Goal: Information Seeking & Learning: Learn about a topic

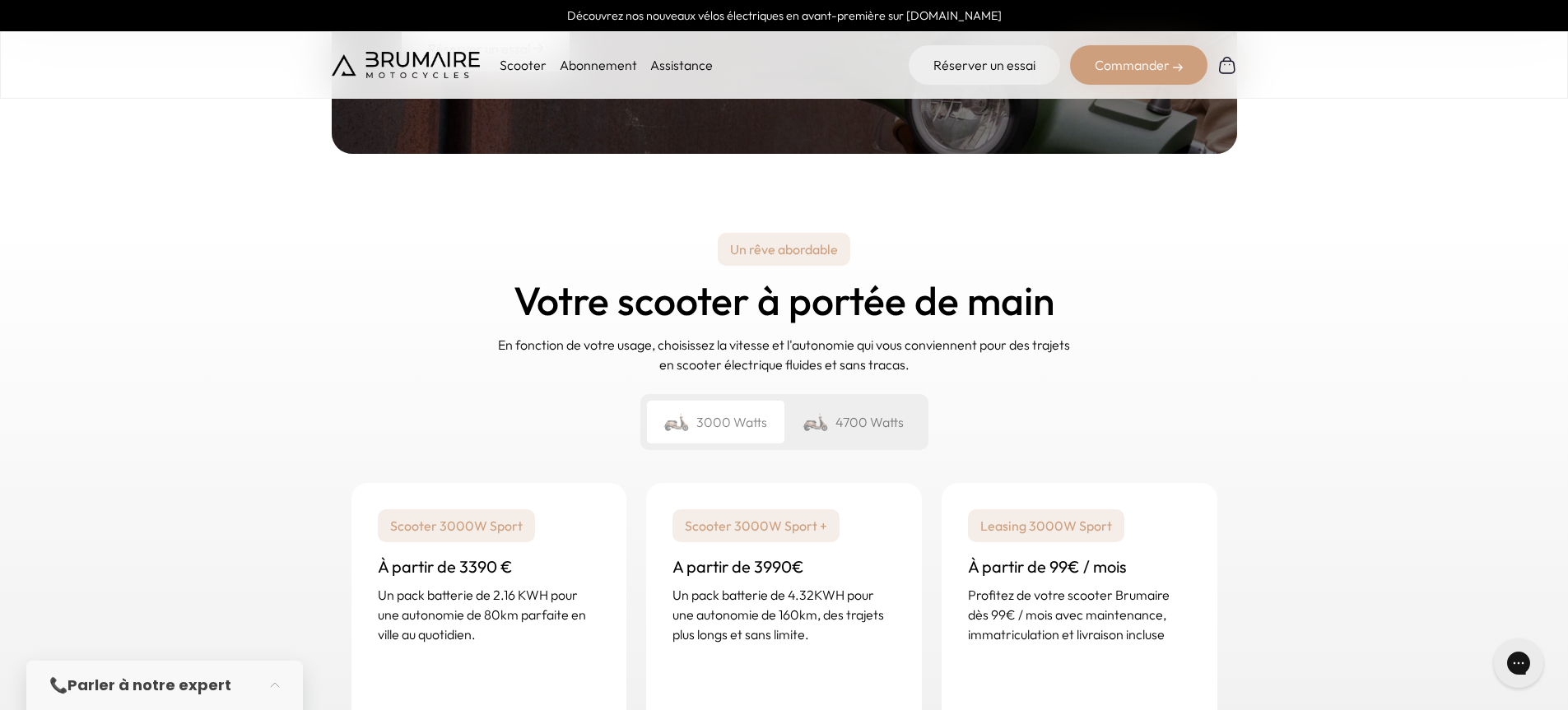
scroll to position [2222, 0]
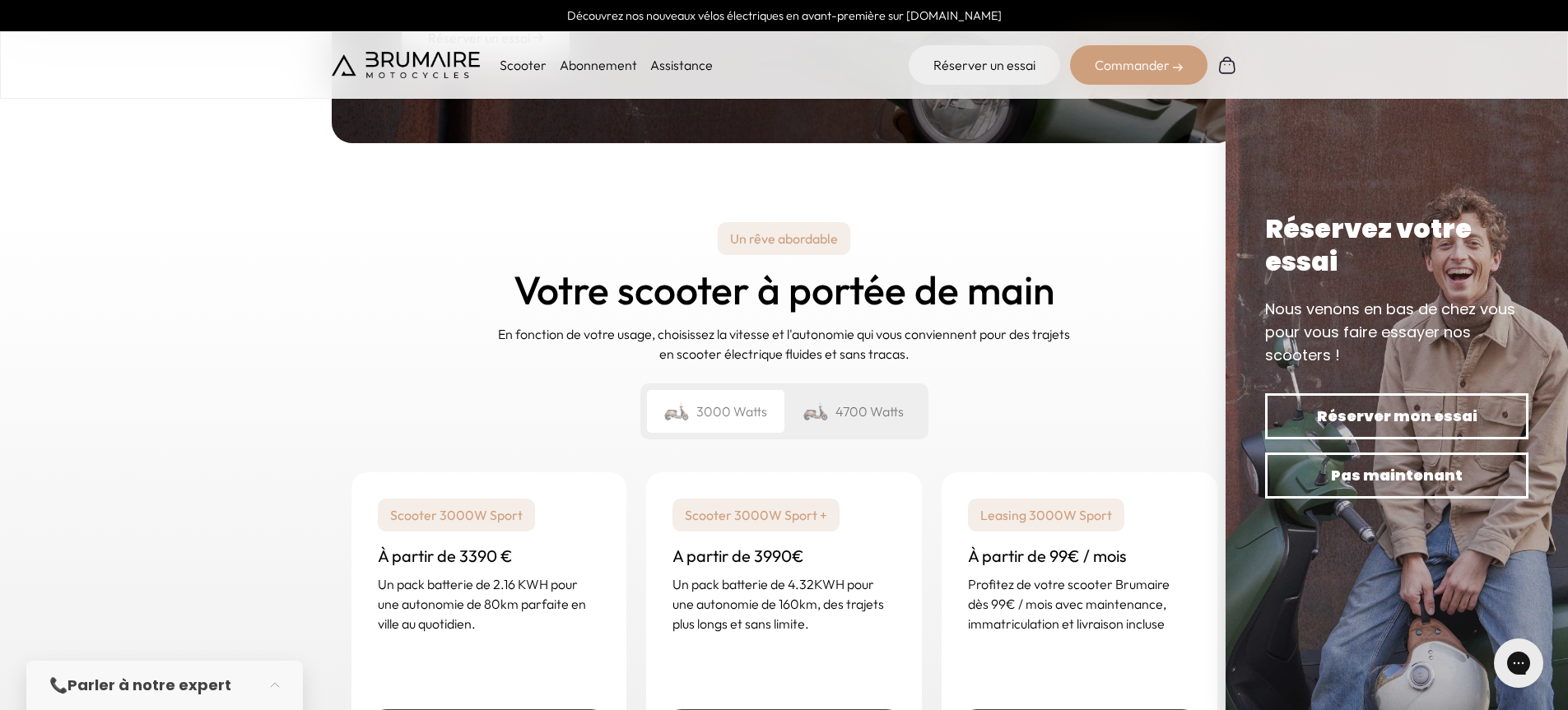
click at [1163, 298] on div "Un rêve abordable Votre scooter à portée de main En fonction de votre usage, ch…" at bounding box center [784, 331] width 905 height 245
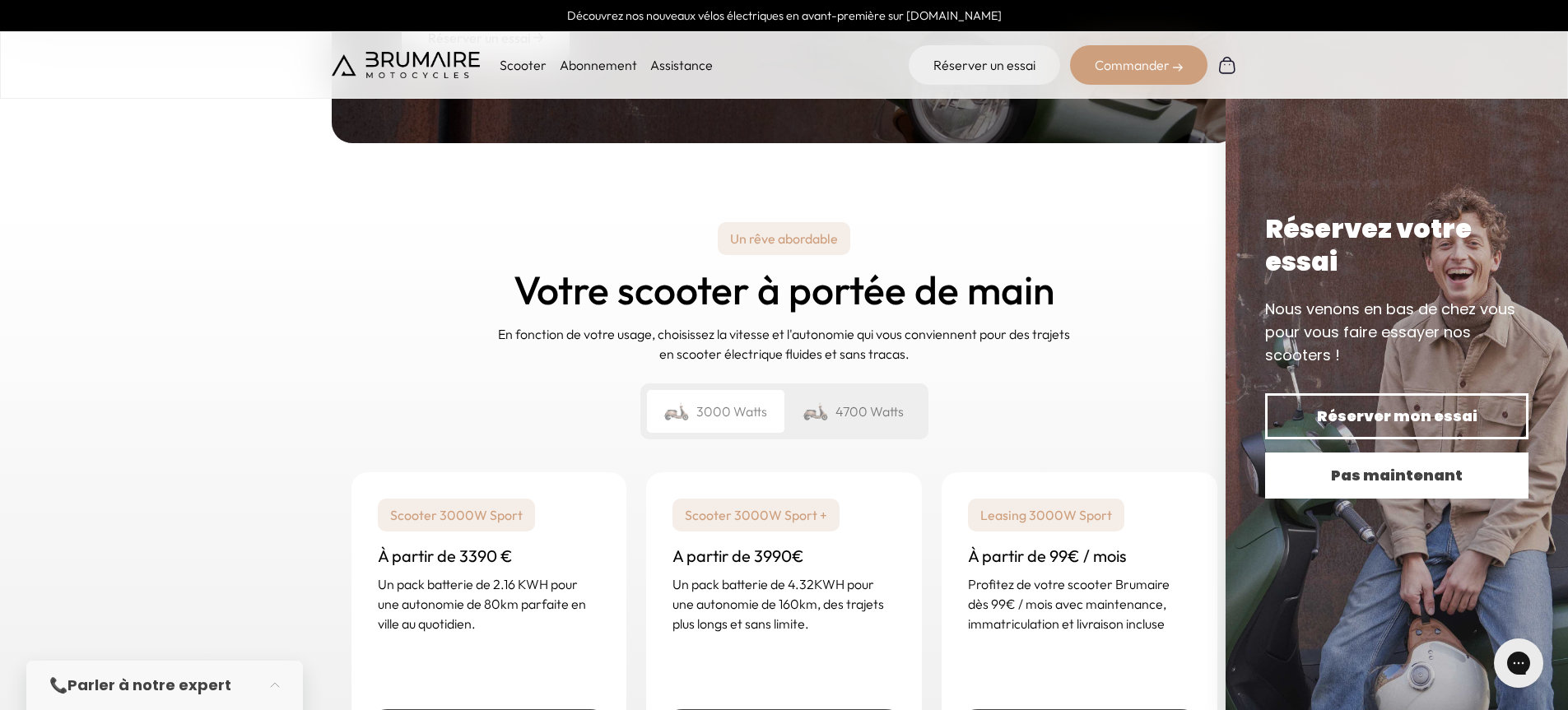
click at [1418, 472] on span "Pas maintenant" at bounding box center [1397, 476] width 206 height 23
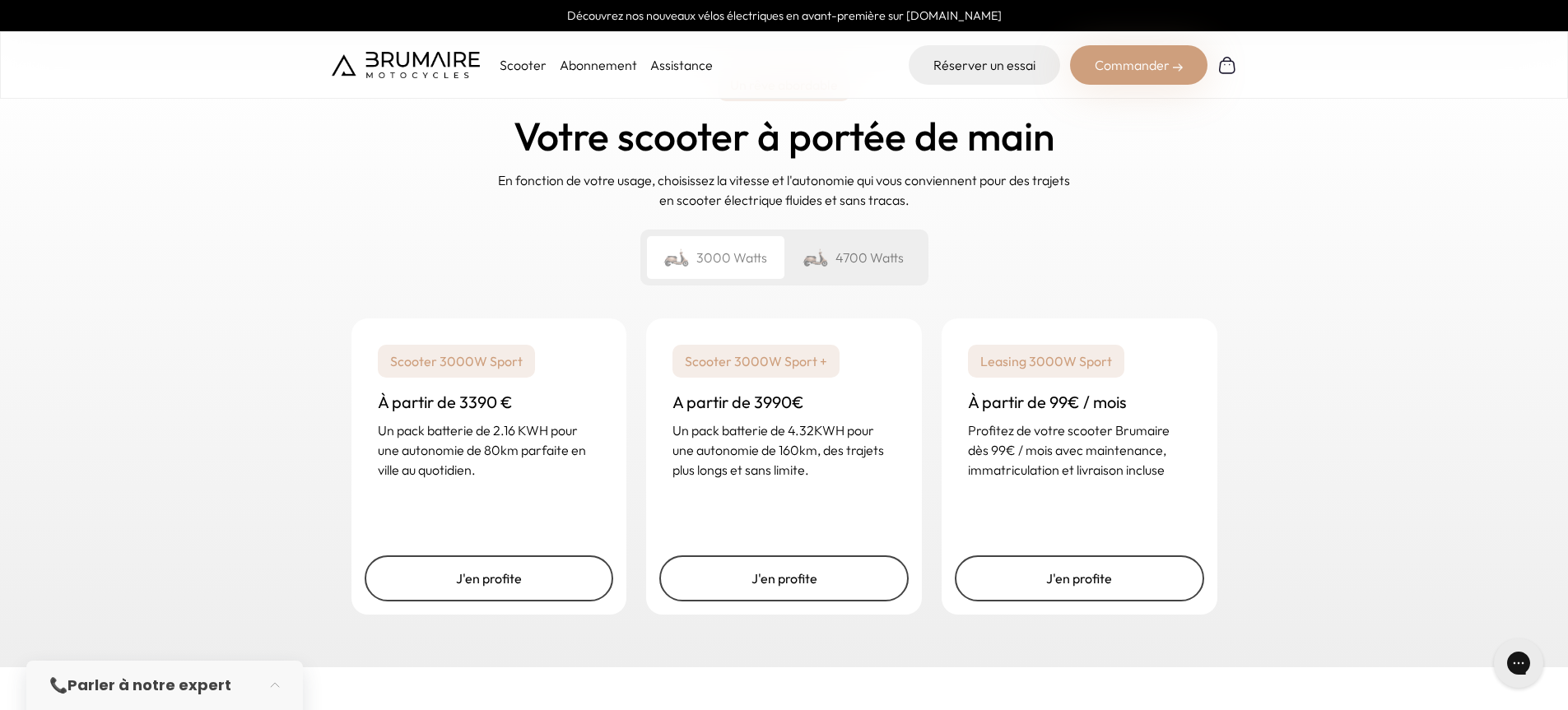
scroll to position [2387, 0]
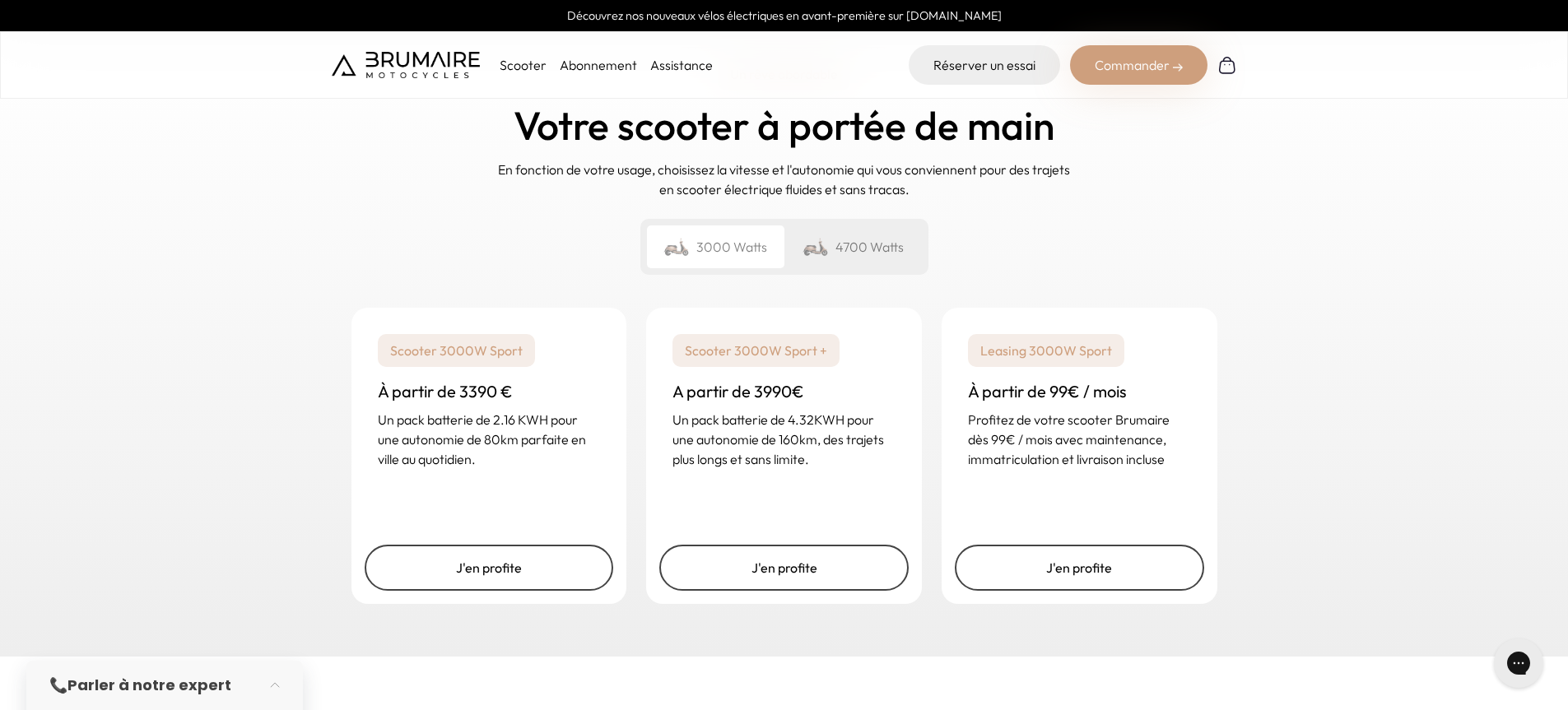
click at [756, 360] on p "Scooter 3000W Sport +" at bounding box center [755, 351] width 167 height 33
click at [734, 424] on p "Un pack batterie de 4.32KWH pour une autonomie de 160km, des trajets plus longs…" at bounding box center [784, 439] width 223 height 59
click at [794, 435] on p "Un pack batterie de 4.32KWH pour une autonomie de 160km, des trajets plus longs…" at bounding box center [784, 439] width 223 height 59
click at [792, 457] on p "Un pack batterie de 4.32KWH pour une autonomie de 160km, des trajets plus longs…" at bounding box center [784, 439] width 223 height 59
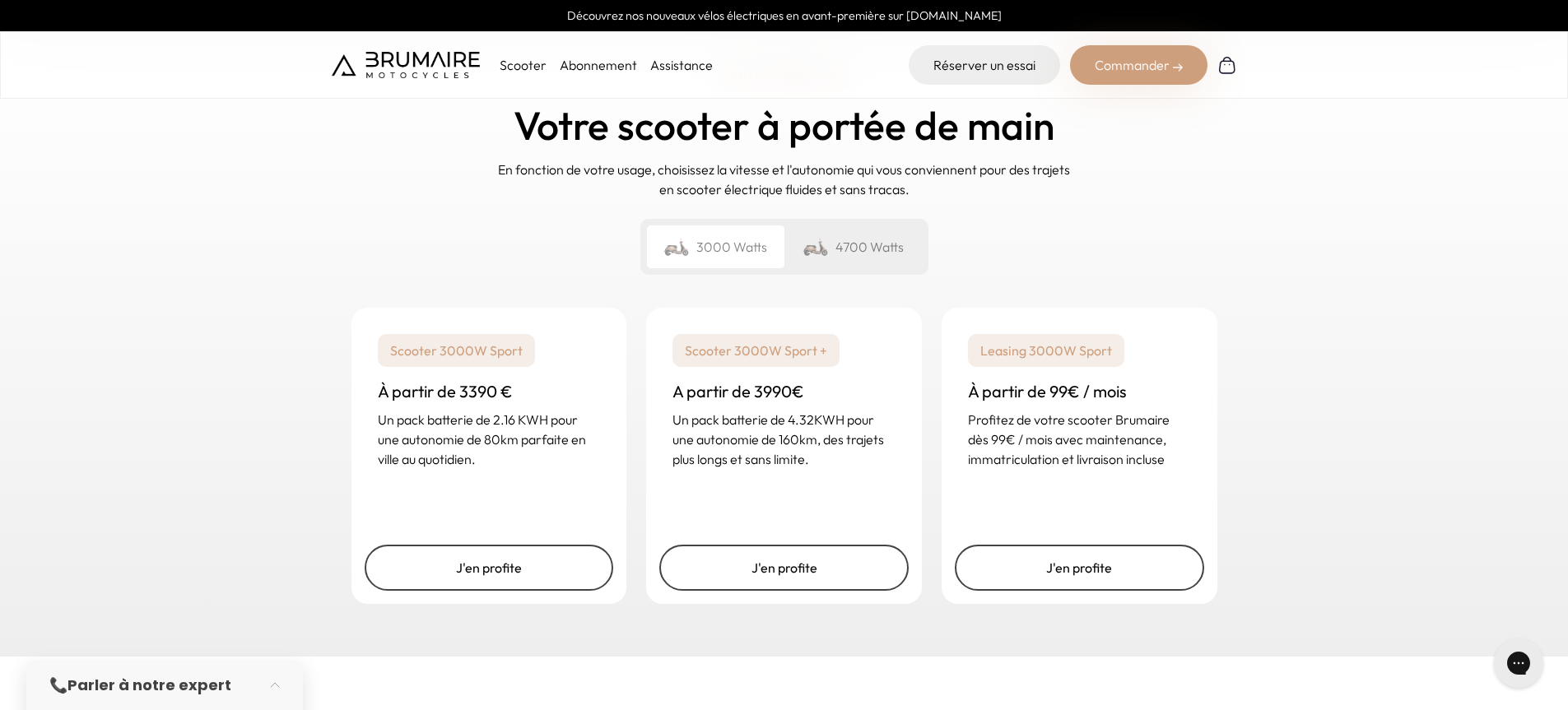
click at [782, 475] on div "Scooter 3000W Sport + A partir de 3990€ Un pack batterie de 4.32KWH pour une au…" at bounding box center [783, 401] width 275 height 188
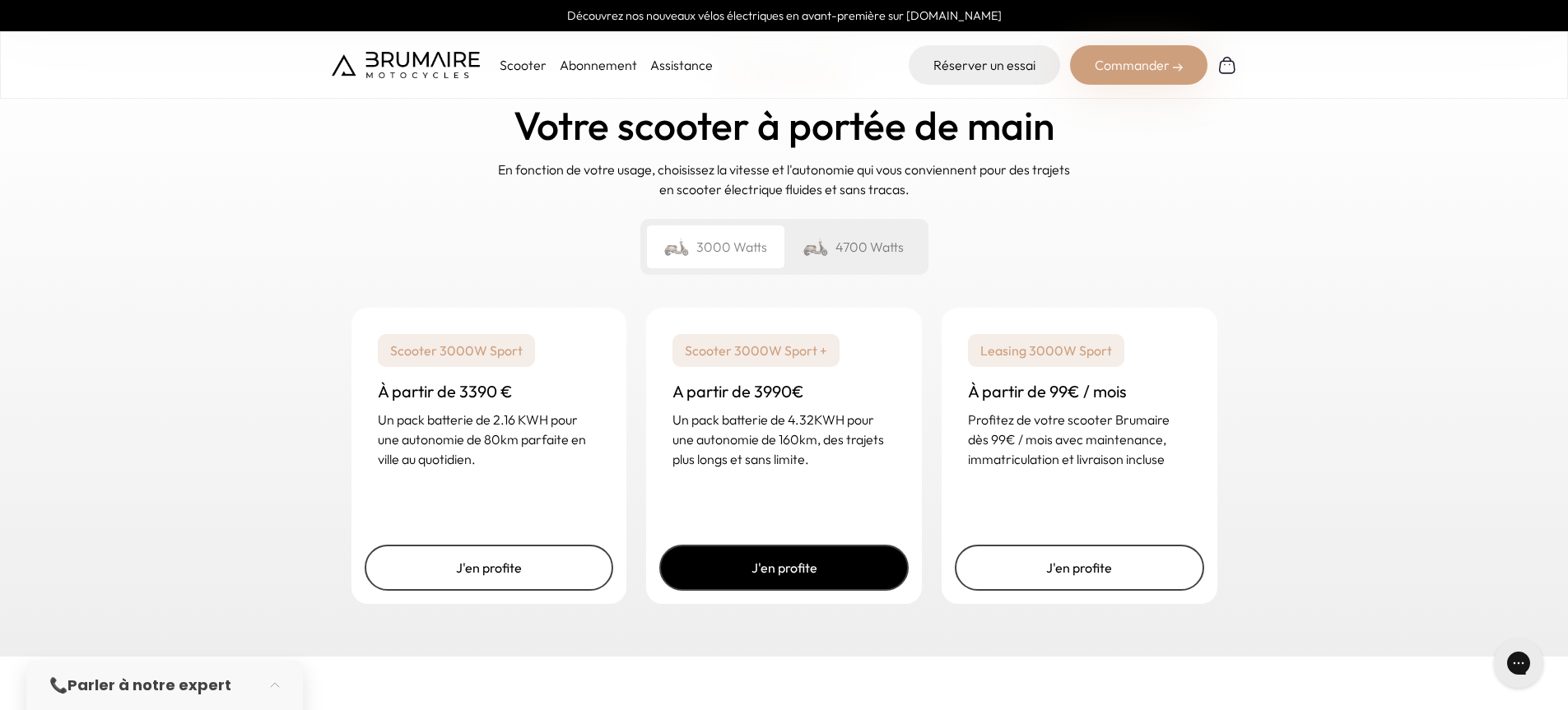
click at [781, 568] on link "J'en profite" at bounding box center [784, 568] width 250 height 46
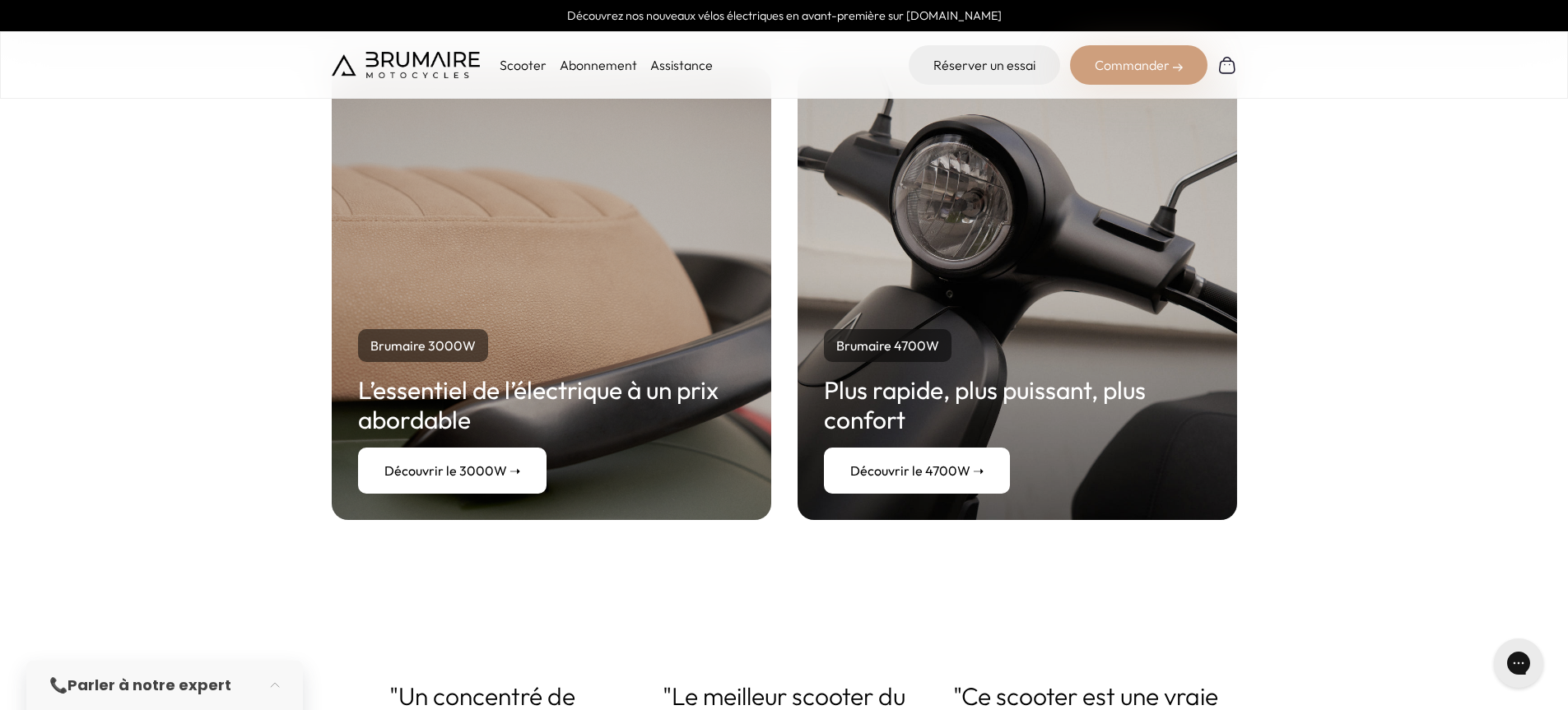
scroll to position [3046, 0]
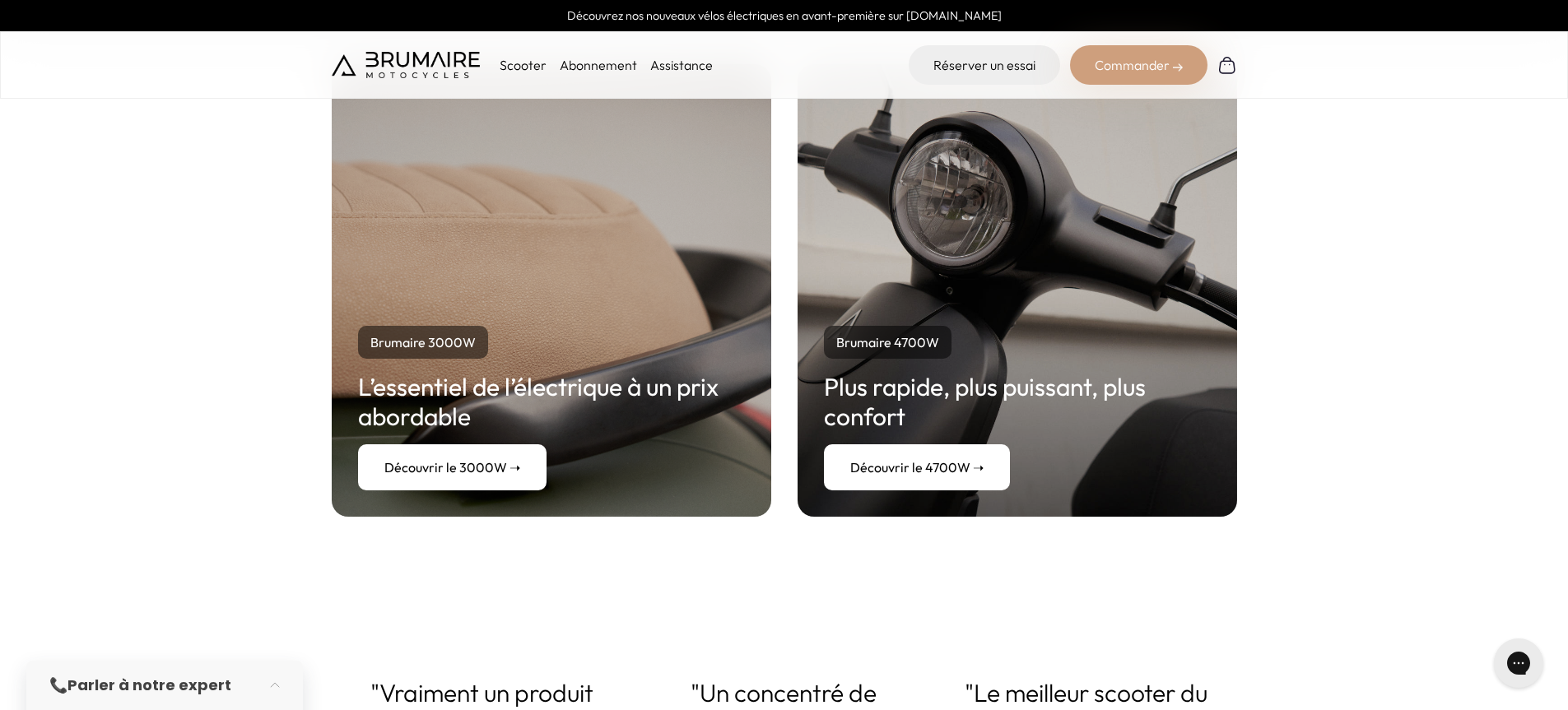
click at [925, 472] on link "Découvrir le 4700W ➝" at bounding box center [916, 467] width 186 height 46
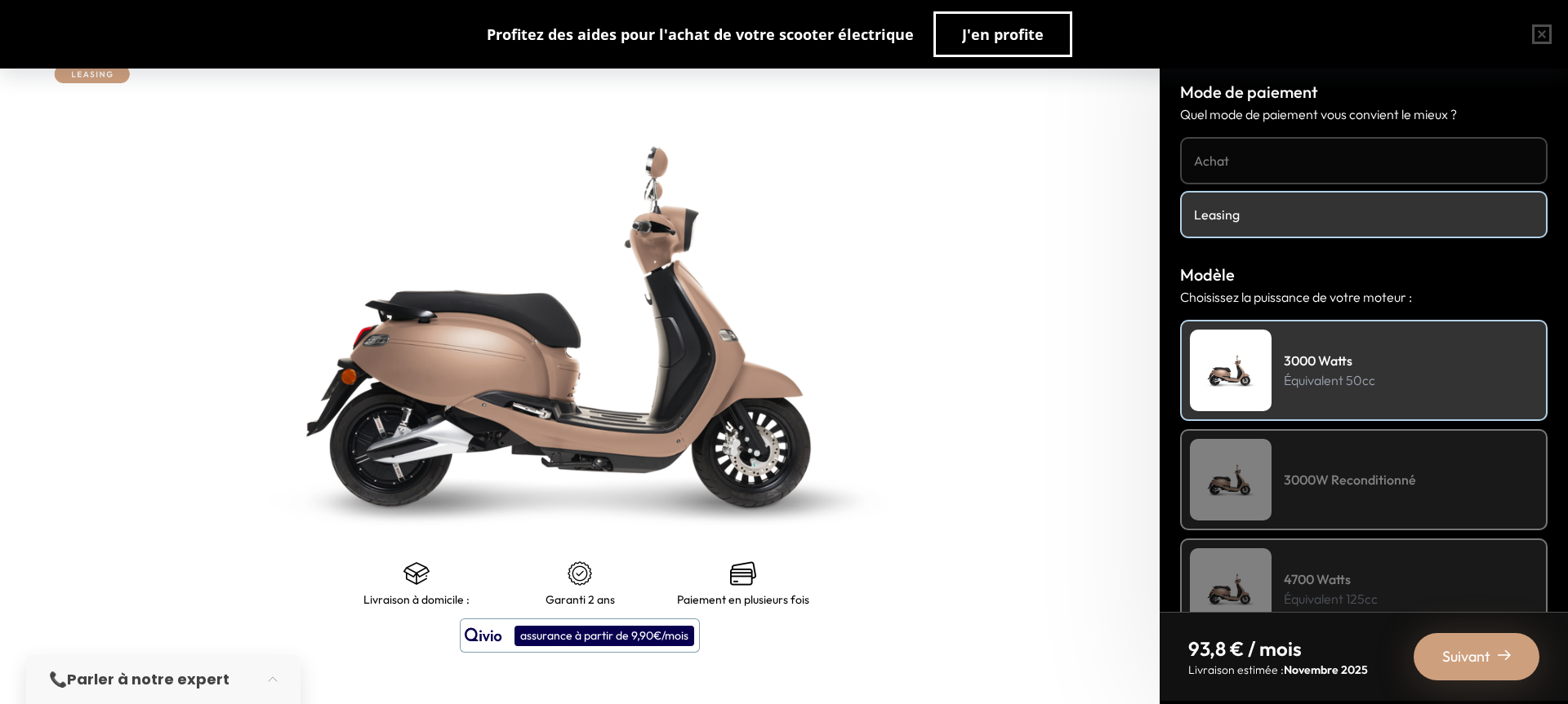
click at [489, 386] on img at bounding box center [579, 327] width 1449 height 881
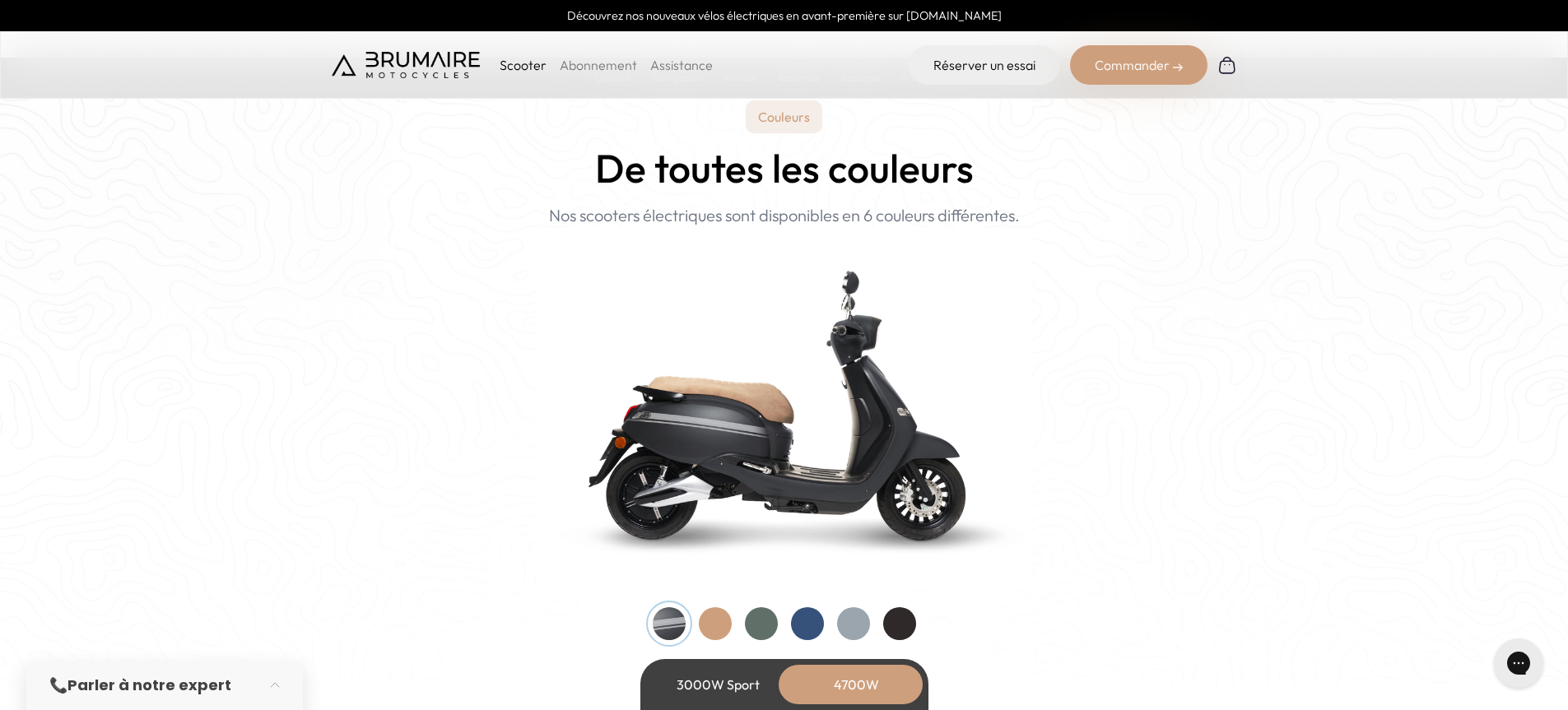
scroll to position [1647, 0]
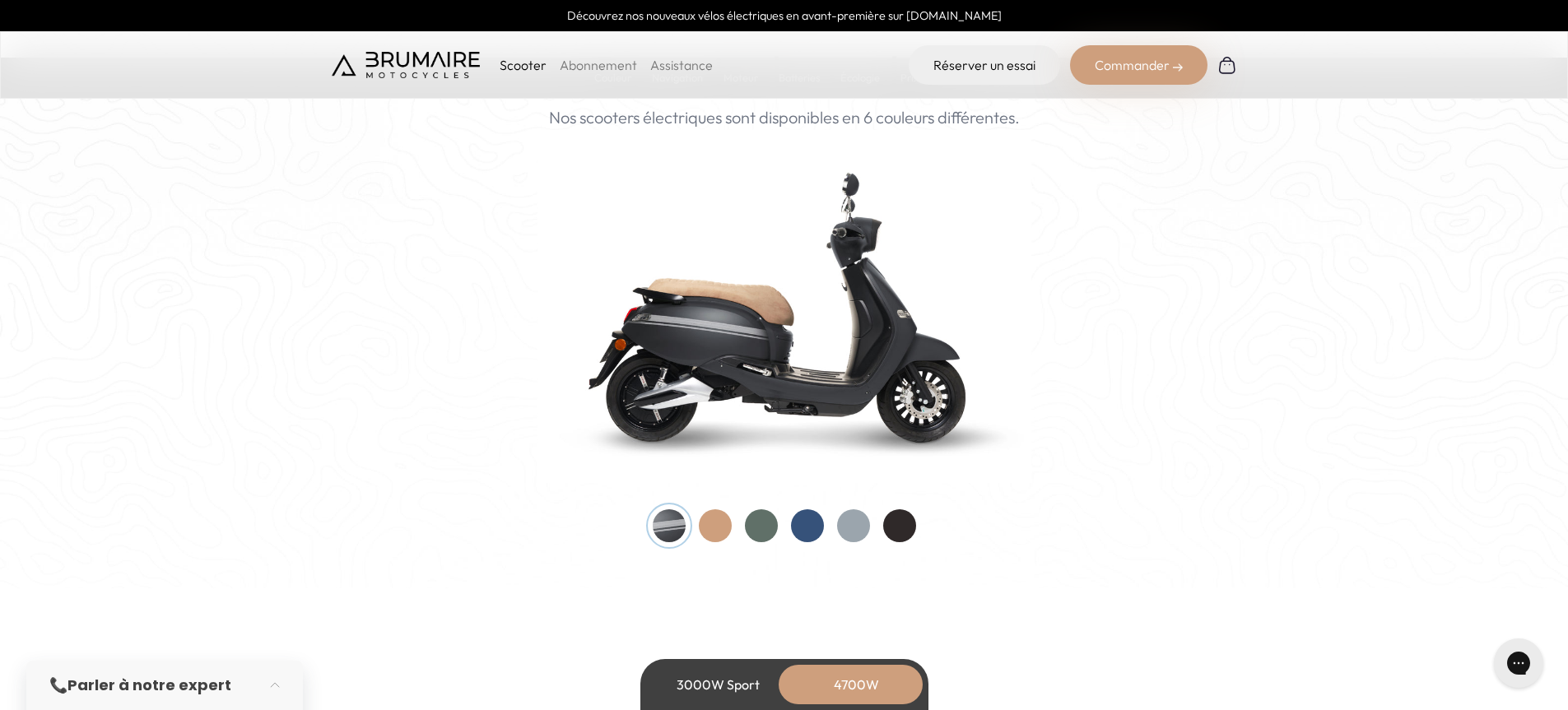
click at [903, 523] on div at bounding box center [899, 526] width 33 height 33
click at [808, 528] on div at bounding box center [807, 526] width 33 height 33
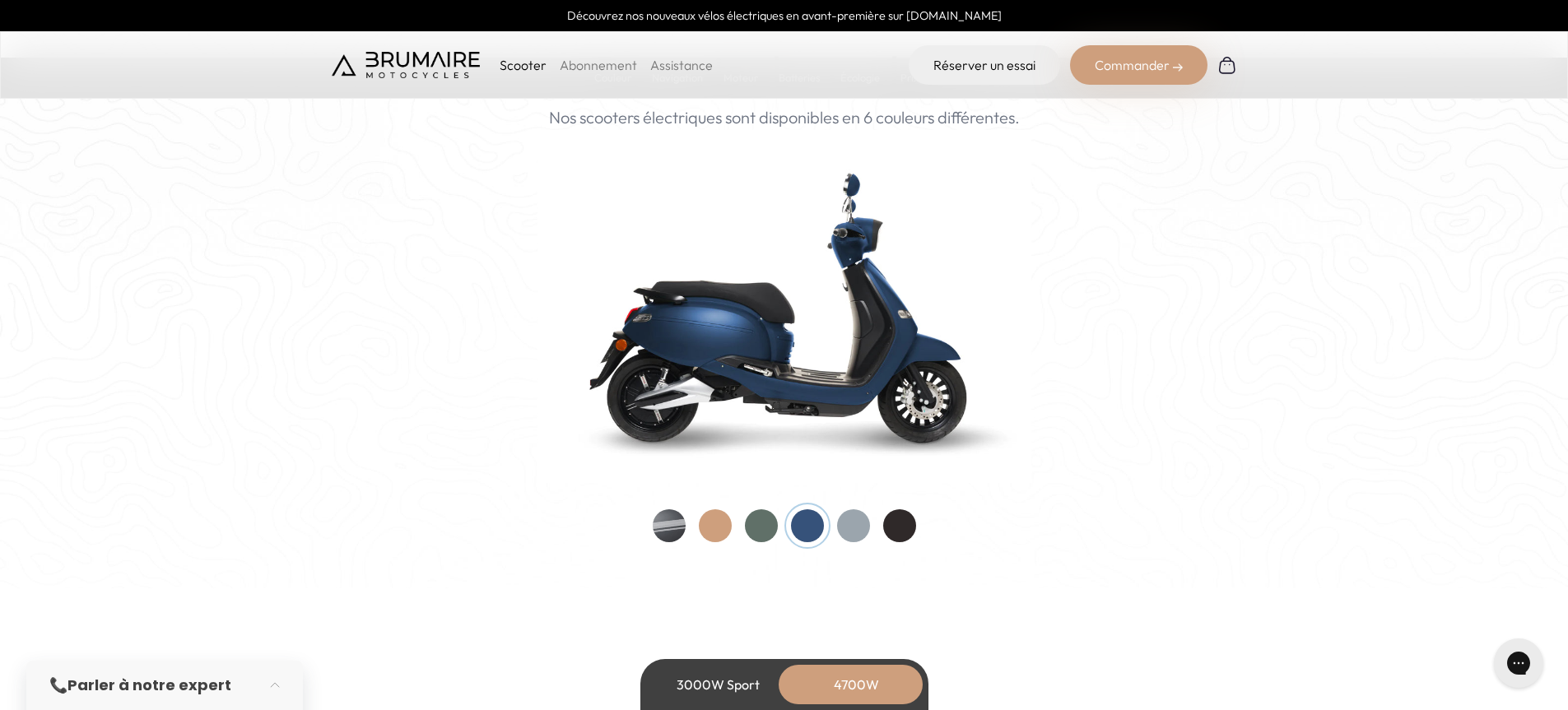
click at [671, 521] on div at bounding box center [669, 526] width 33 height 33
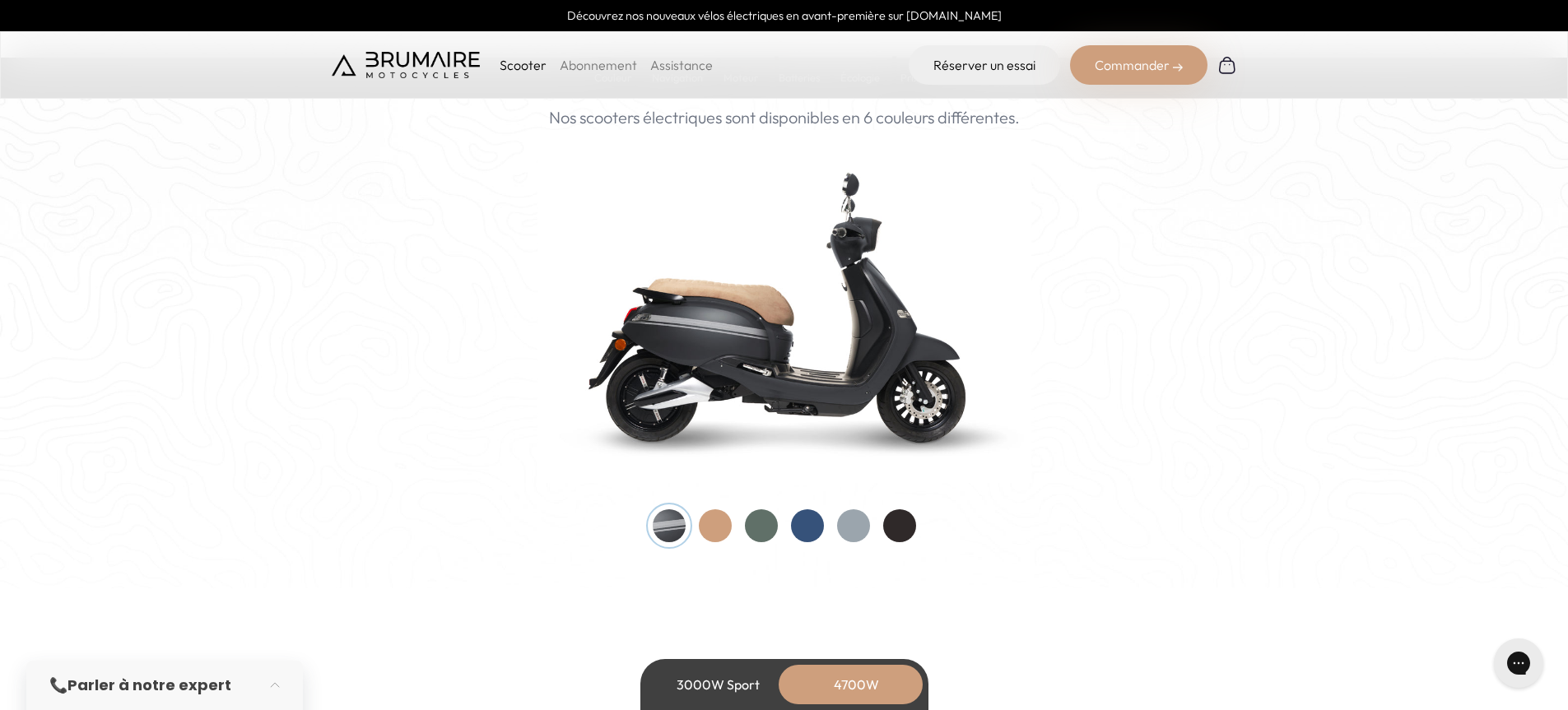
click at [713, 519] on div at bounding box center [714, 526] width 33 height 33
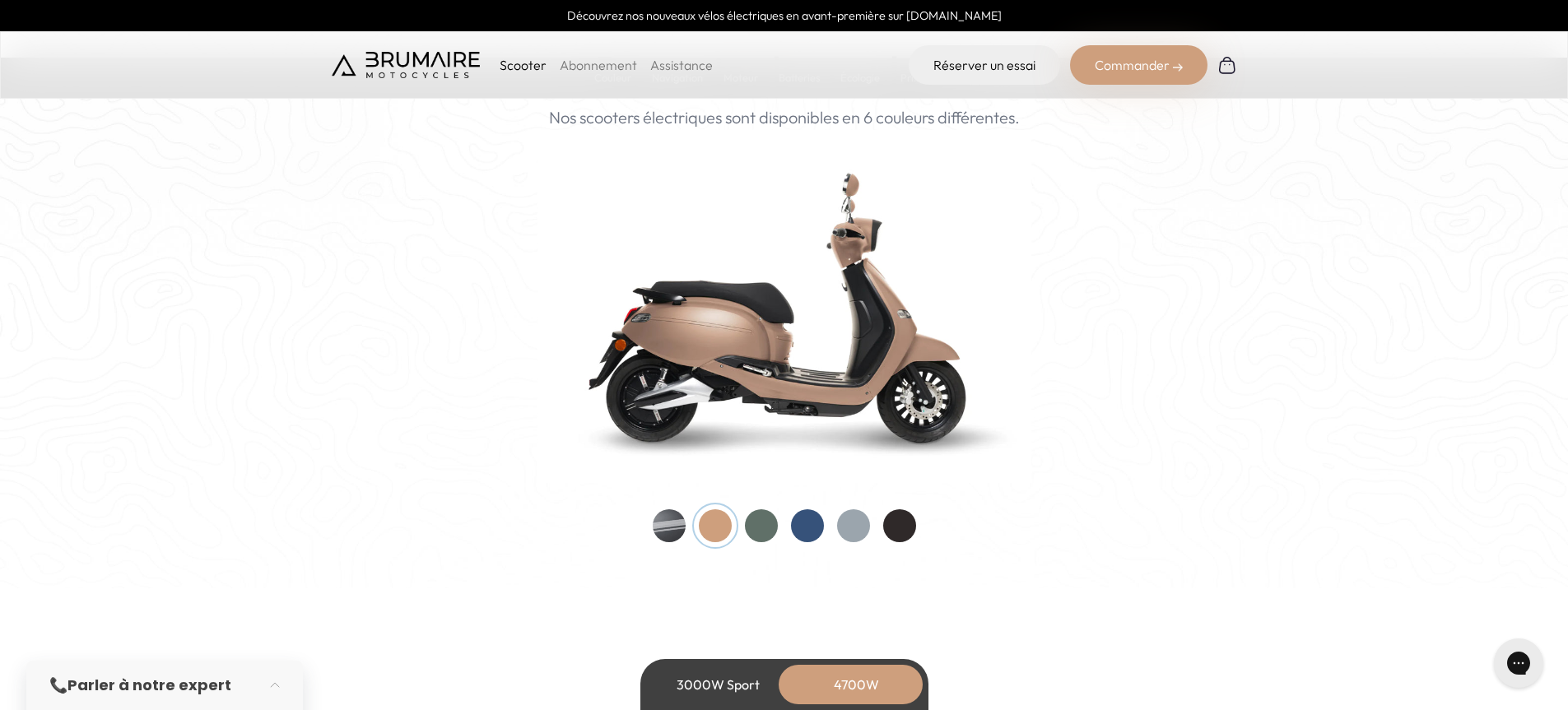
click at [758, 521] on div at bounding box center [761, 526] width 33 height 33
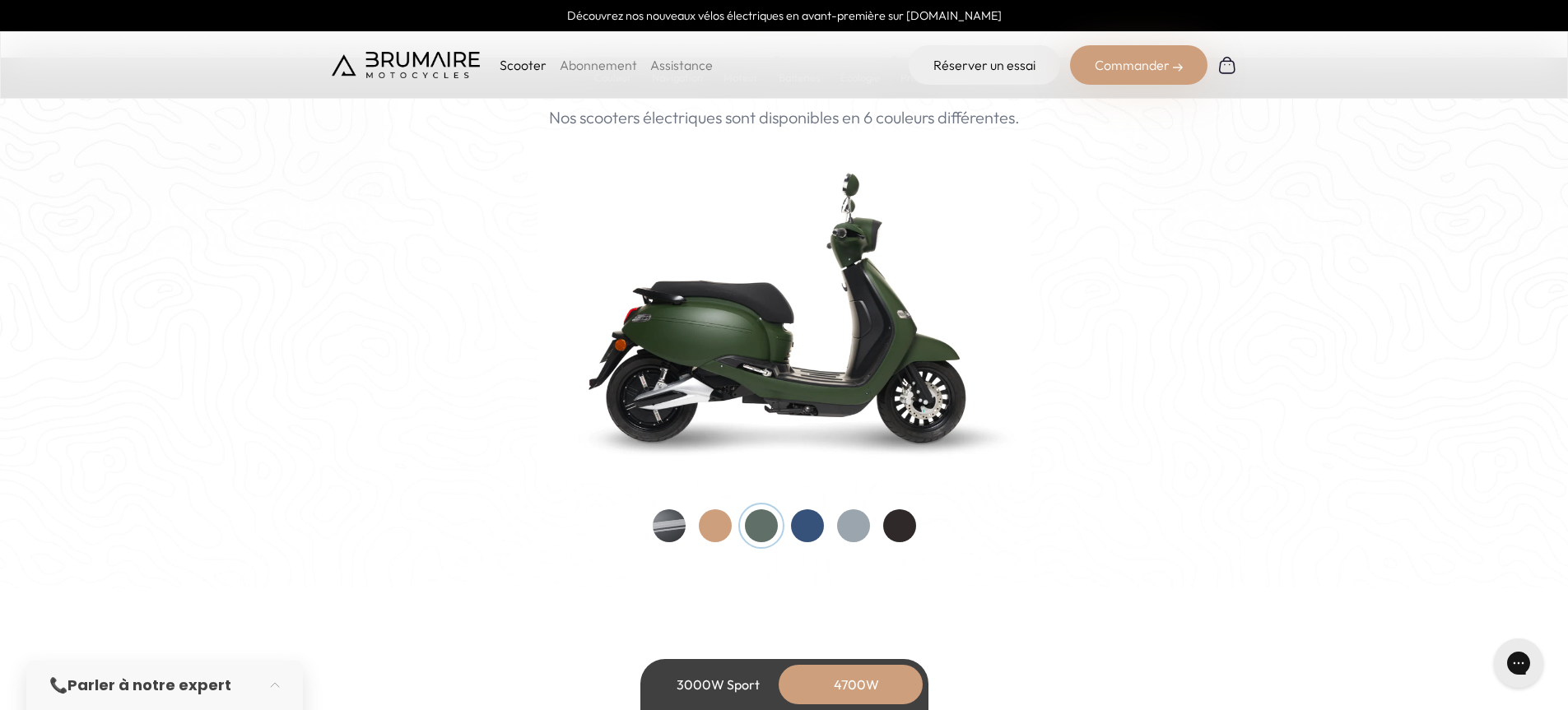
click at [814, 525] on div at bounding box center [807, 526] width 33 height 33
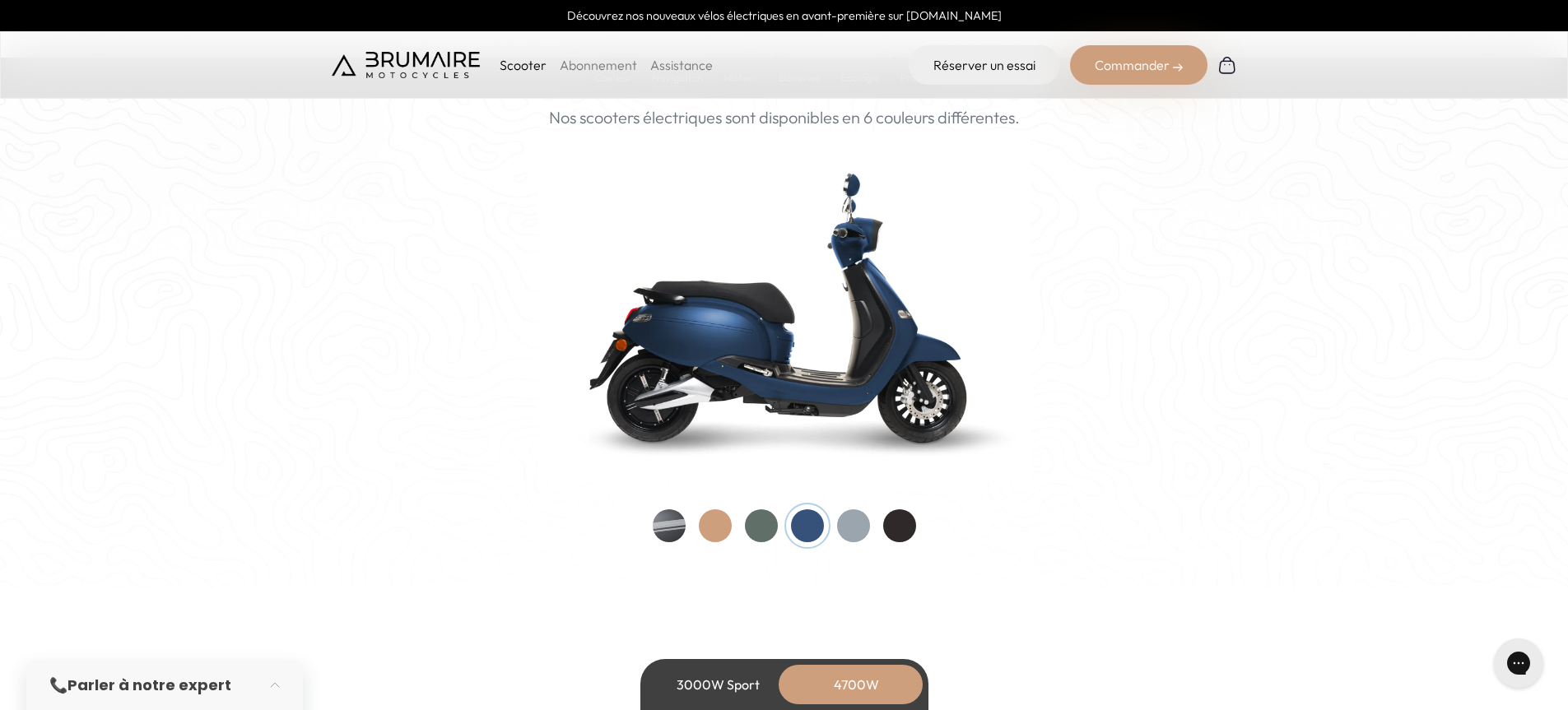
click at [854, 522] on div at bounding box center [853, 526] width 33 height 33
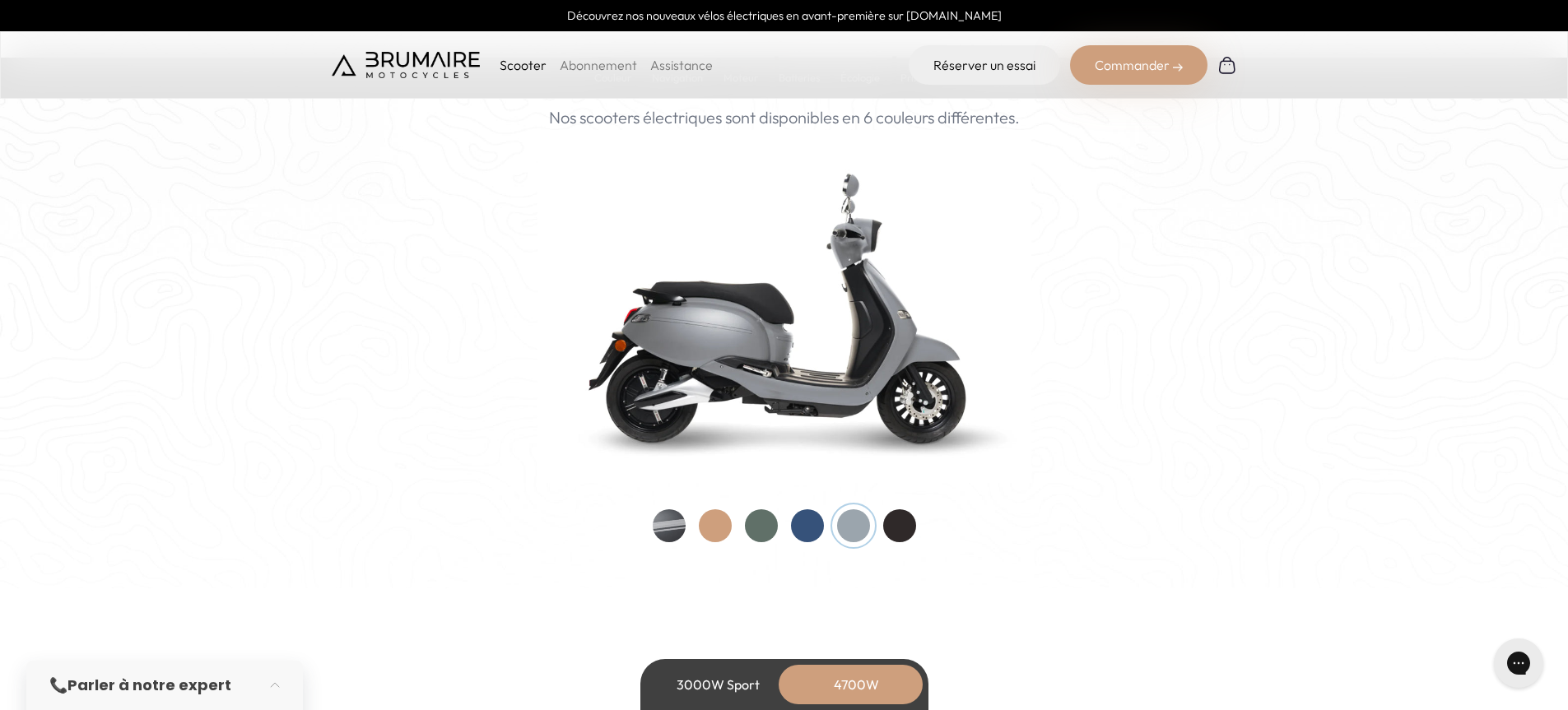
click at [897, 523] on div at bounding box center [899, 526] width 33 height 33
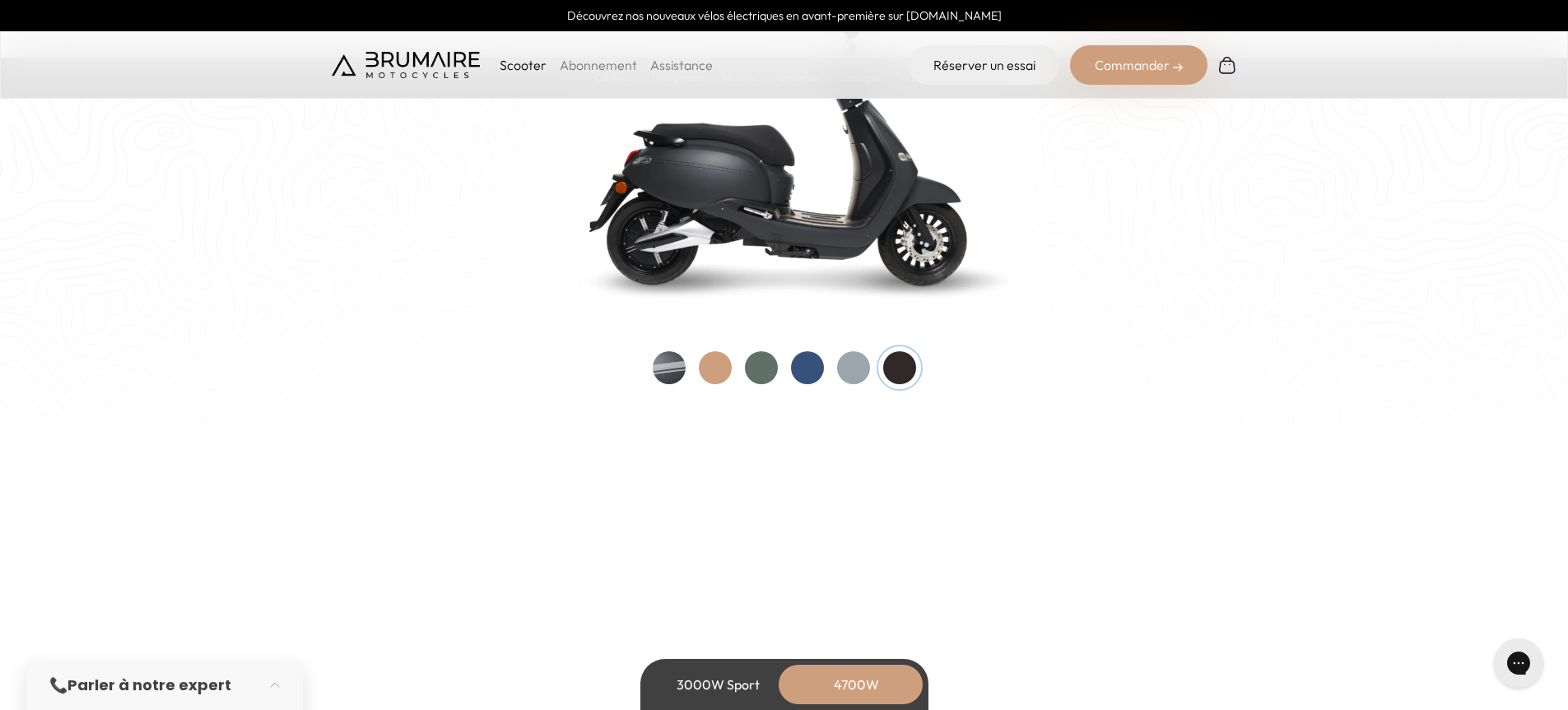
scroll to position [1811, 0]
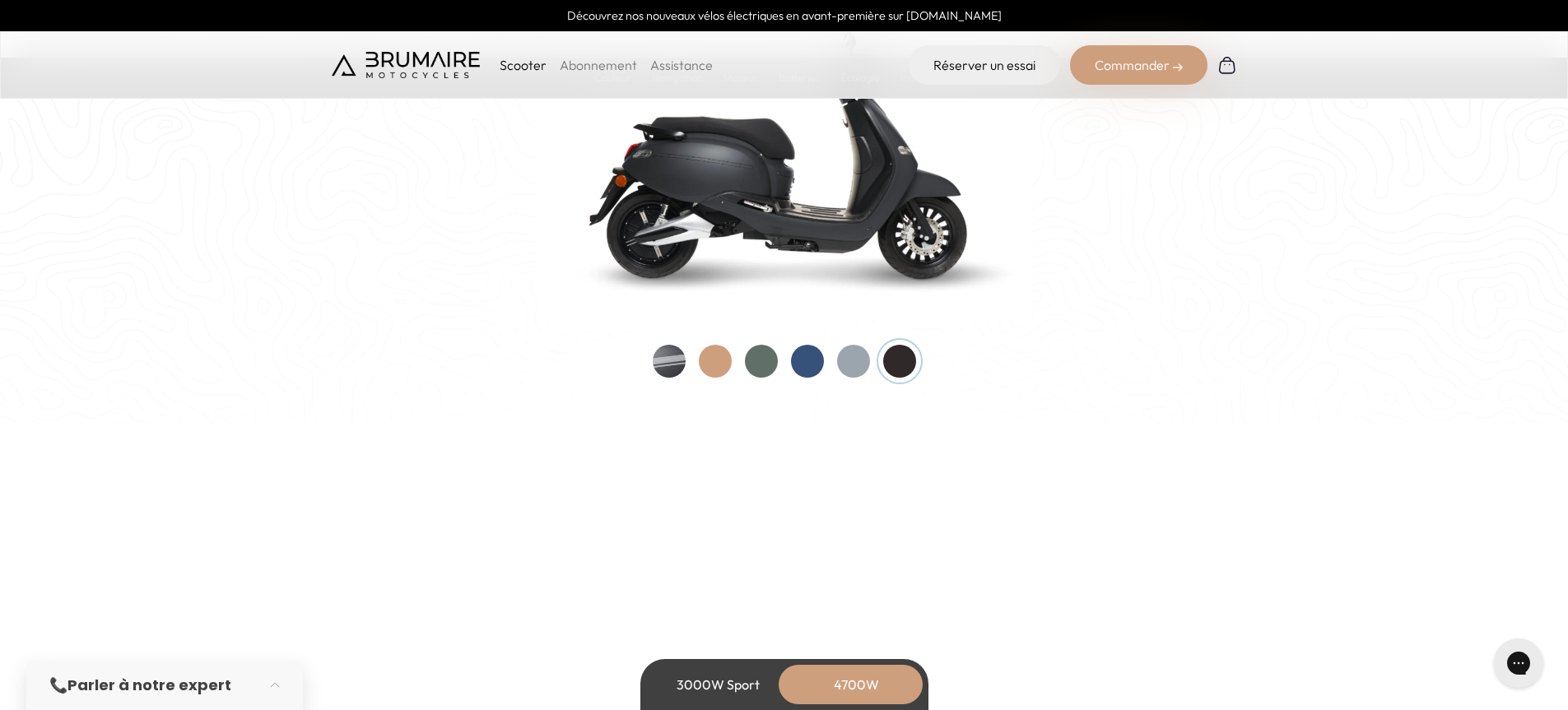
click at [815, 362] on div at bounding box center [807, 361] width 33 height 33
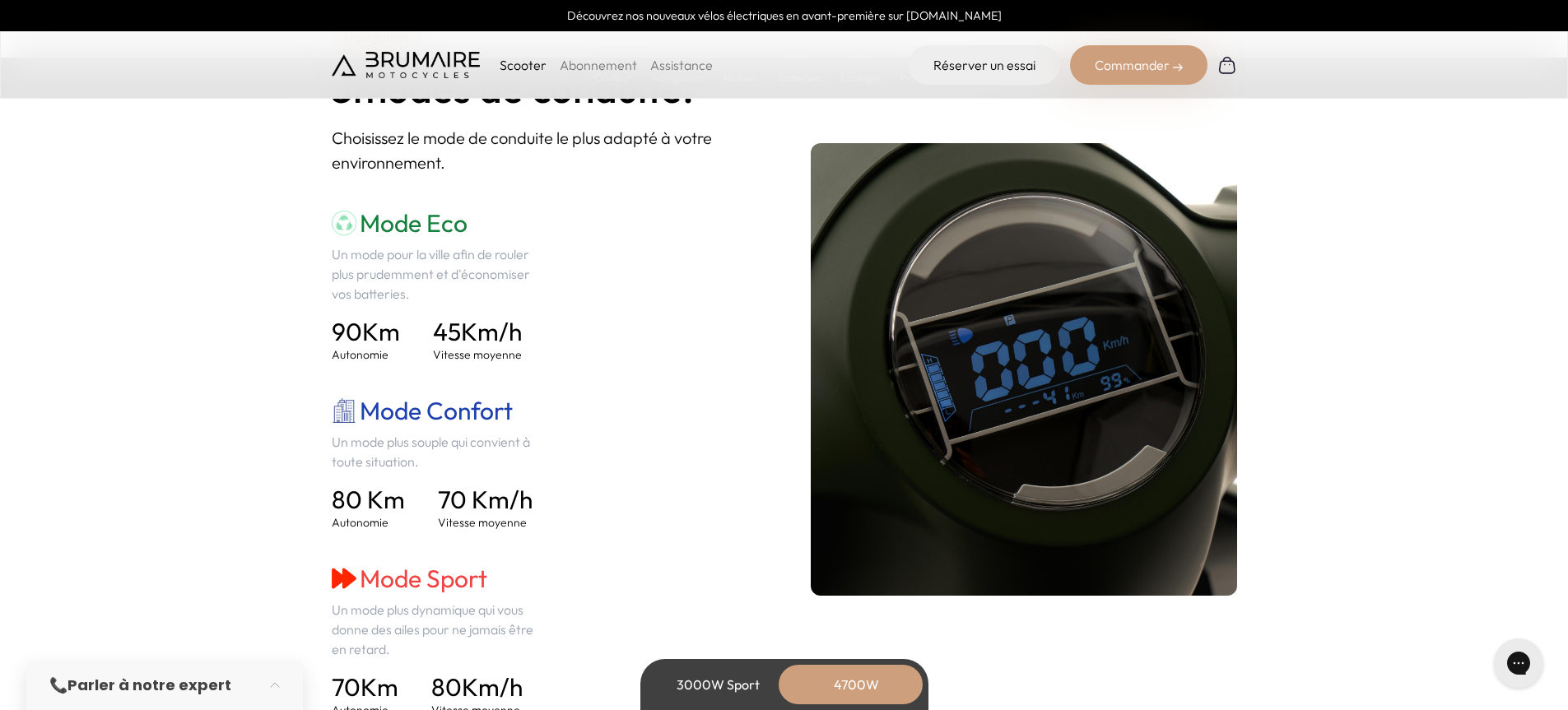
scroll to position [2305, 0]
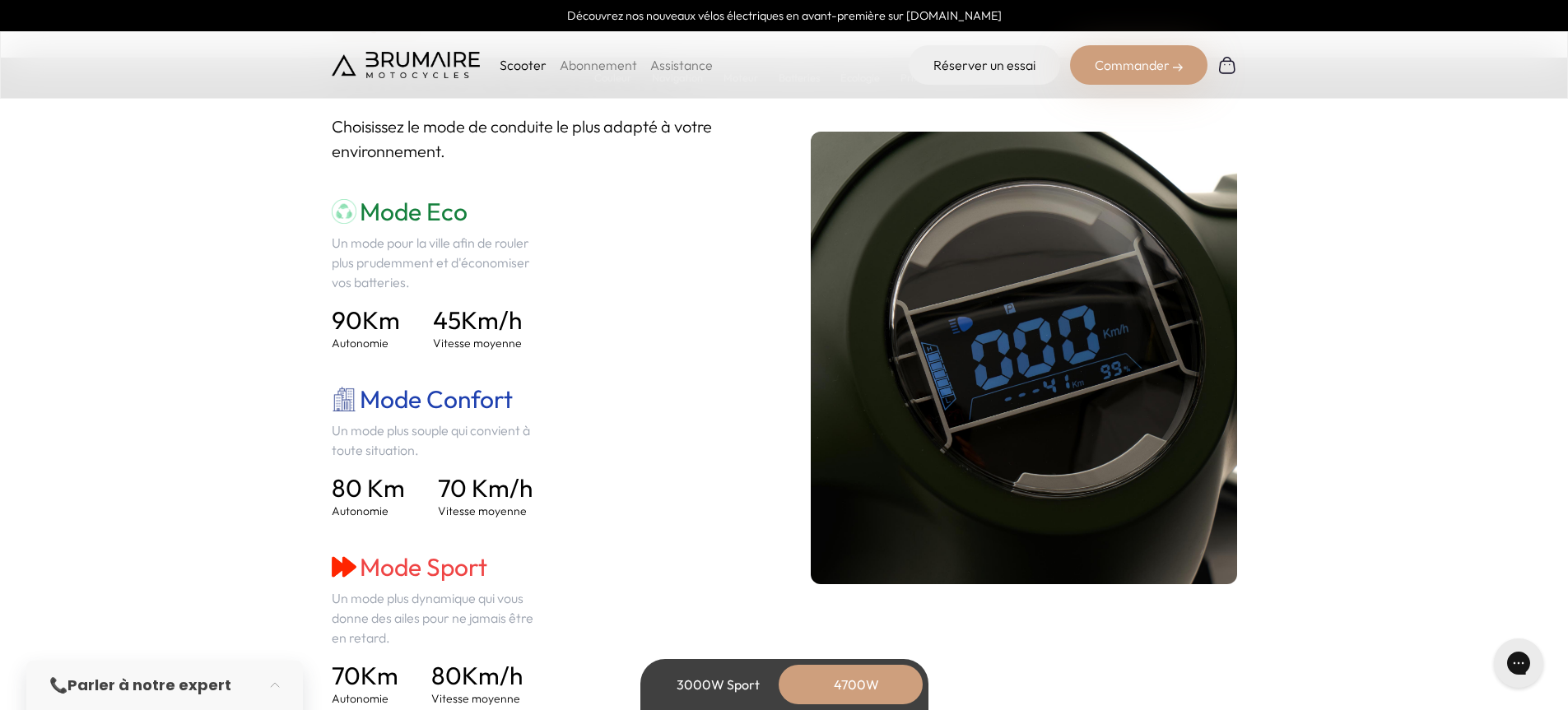
click at [999, 359] on img at bounding box center [1023, 357] width 426 height 453
drag, startPoint x: 999, startPoint y: 359, endPoint x: 1290, endPoint y: 366, distance: 291.1
click at [1290, 366] on section "Navigation 3 modes de conduite. Choisissez le mode de conduite le plus adapté à…" at bounding box center [784, 358] width 1568 height 857
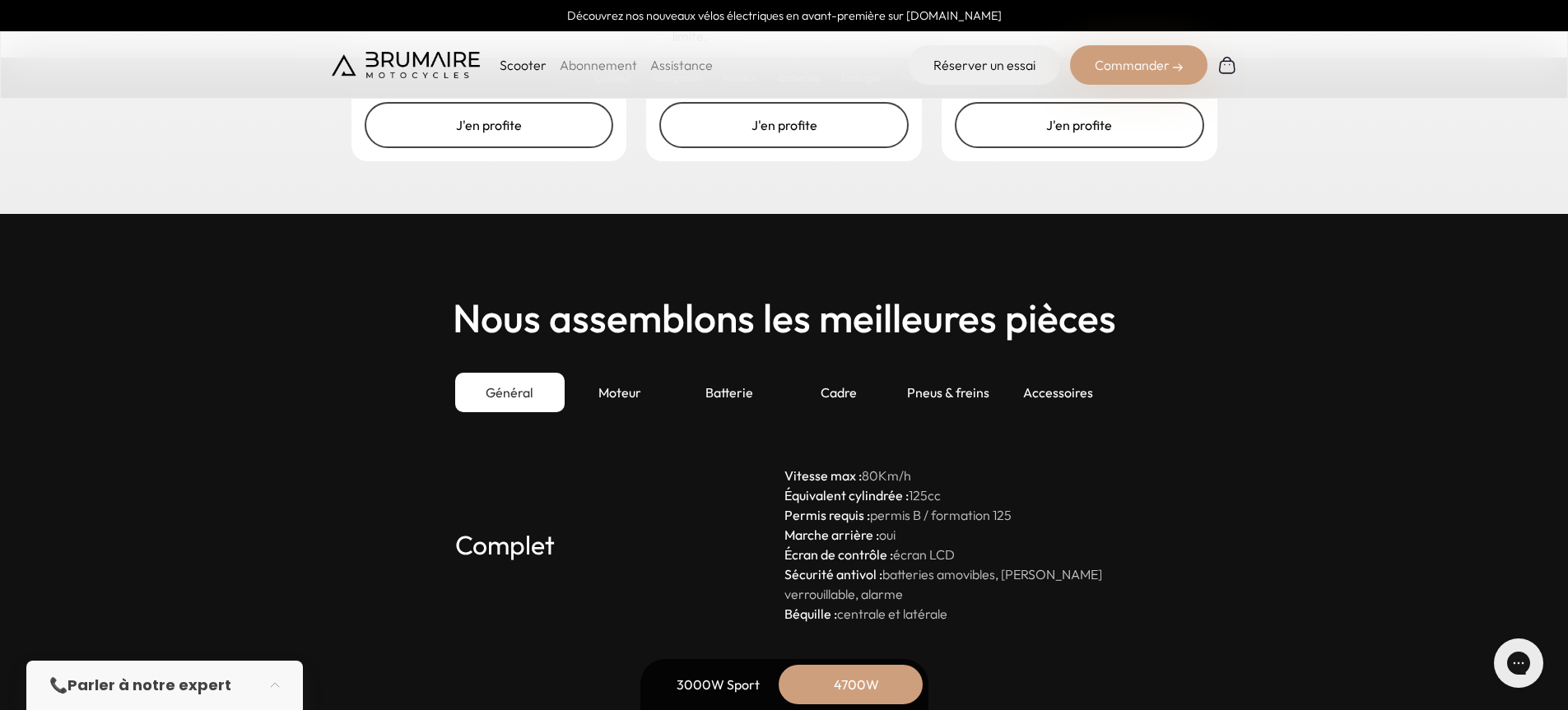
scroll to position [4610, 0]
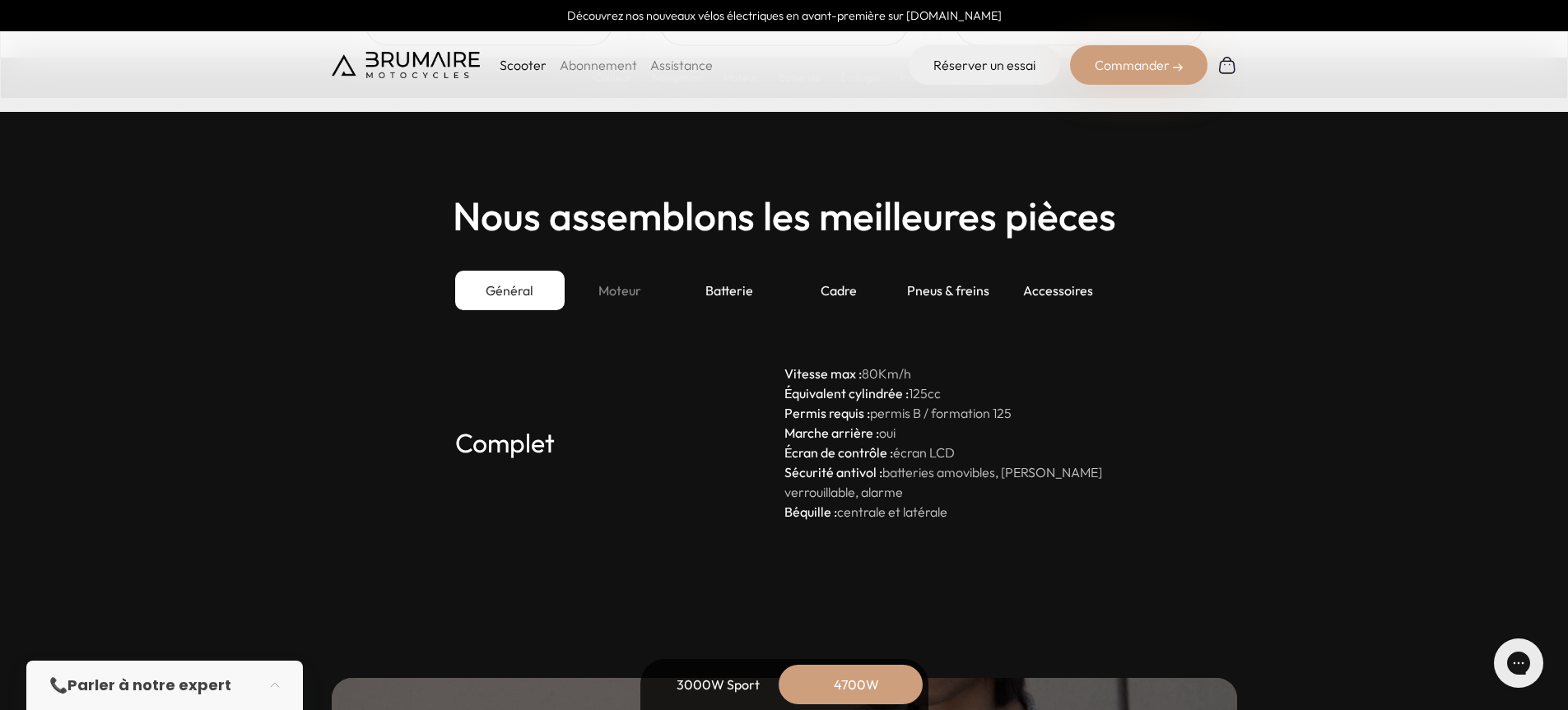
click at [625, 293] on div "Moteur" at bounding box center [619, 290] width 110 height 39
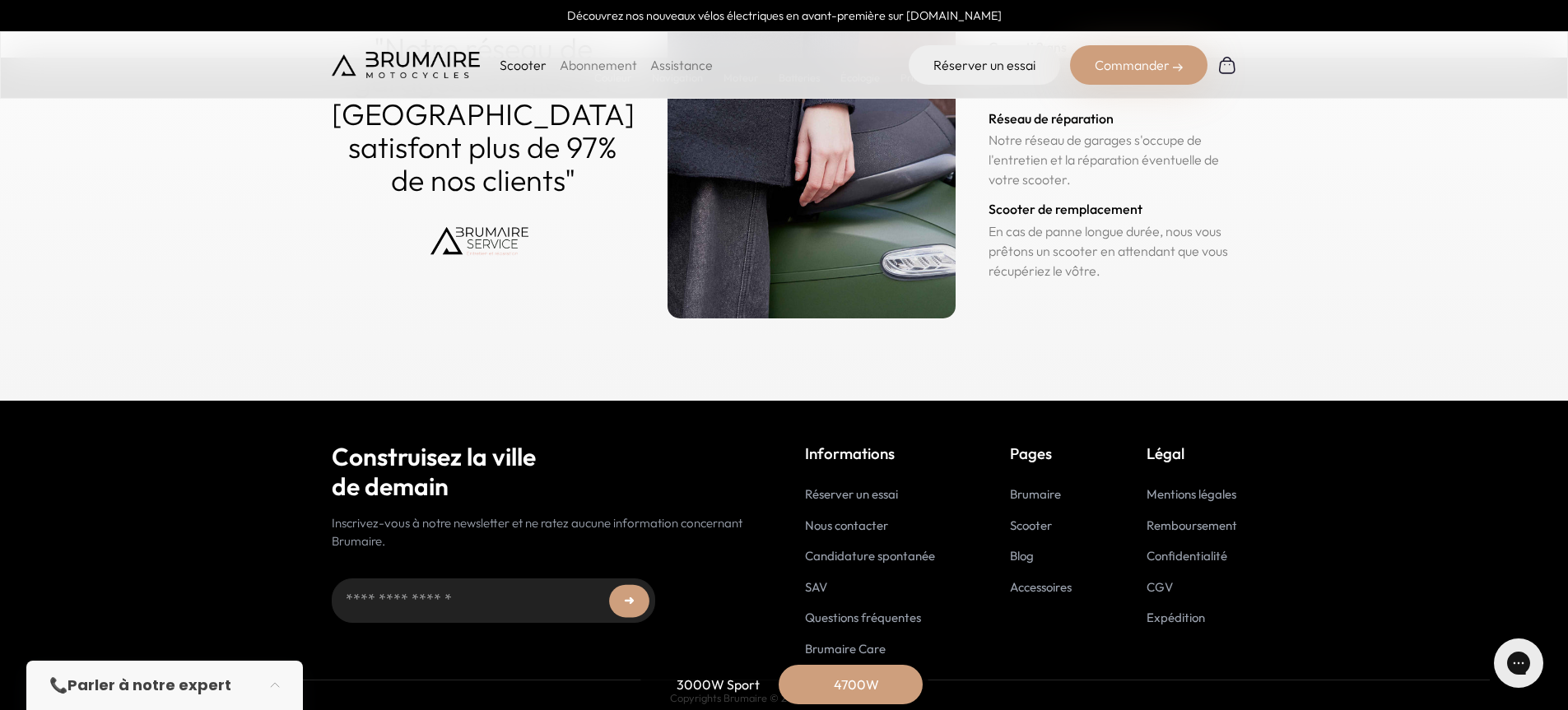
scroll to position [8226, 0]
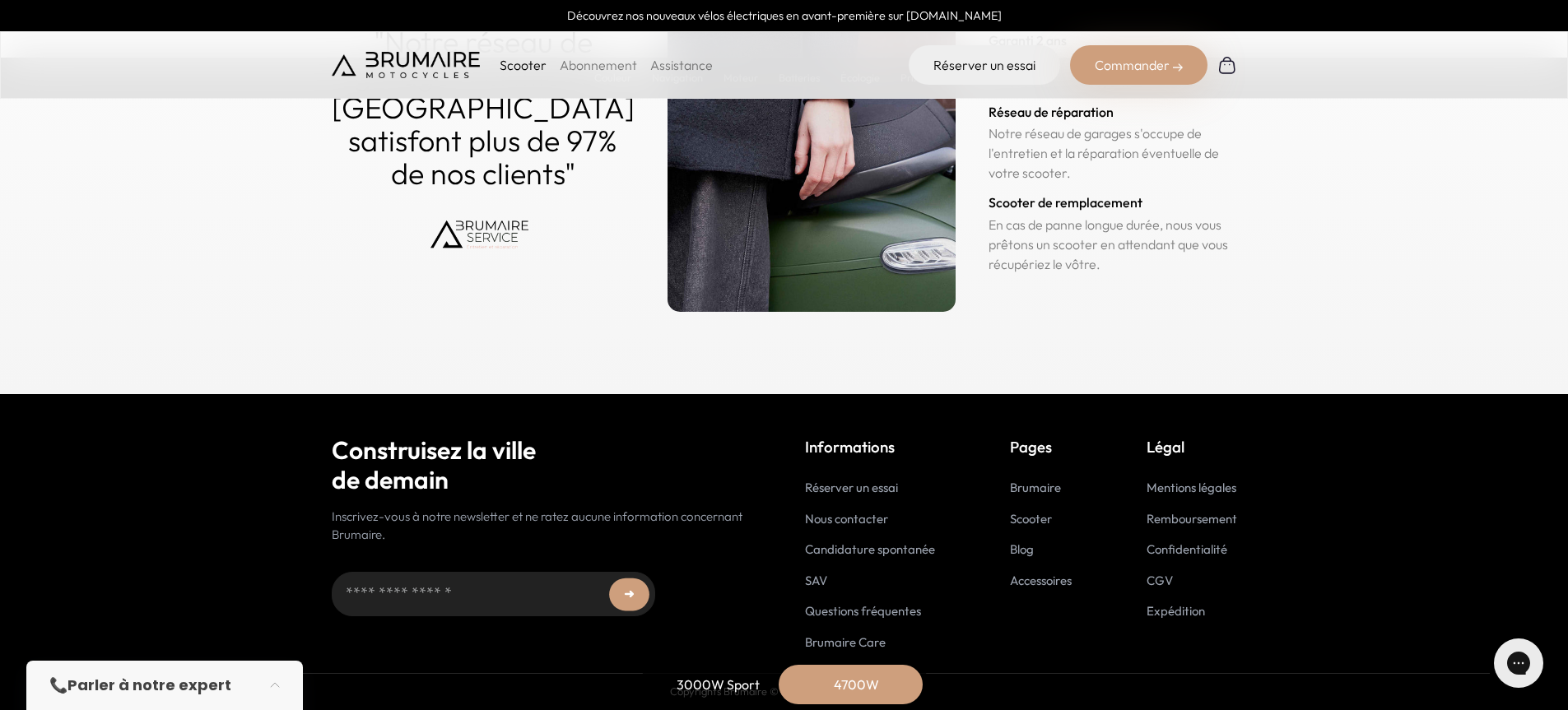
click at [631, 594] on button "➜" at bounding box center [629, 595] width 40 height 33
click at [353, 594] on input "Adresse email..." at bounding box center [493, 594] width 323 height 45
click at [447, 596] on input "Adresse email..." at bounding box center [493, 594] width 323 height 45
click at [622, 589] on button "➜" at bounding box center [629, 595] width 40 height 33
click at [619, 594] on button "➜" at bounding box center [629, 595] width 40 height 33
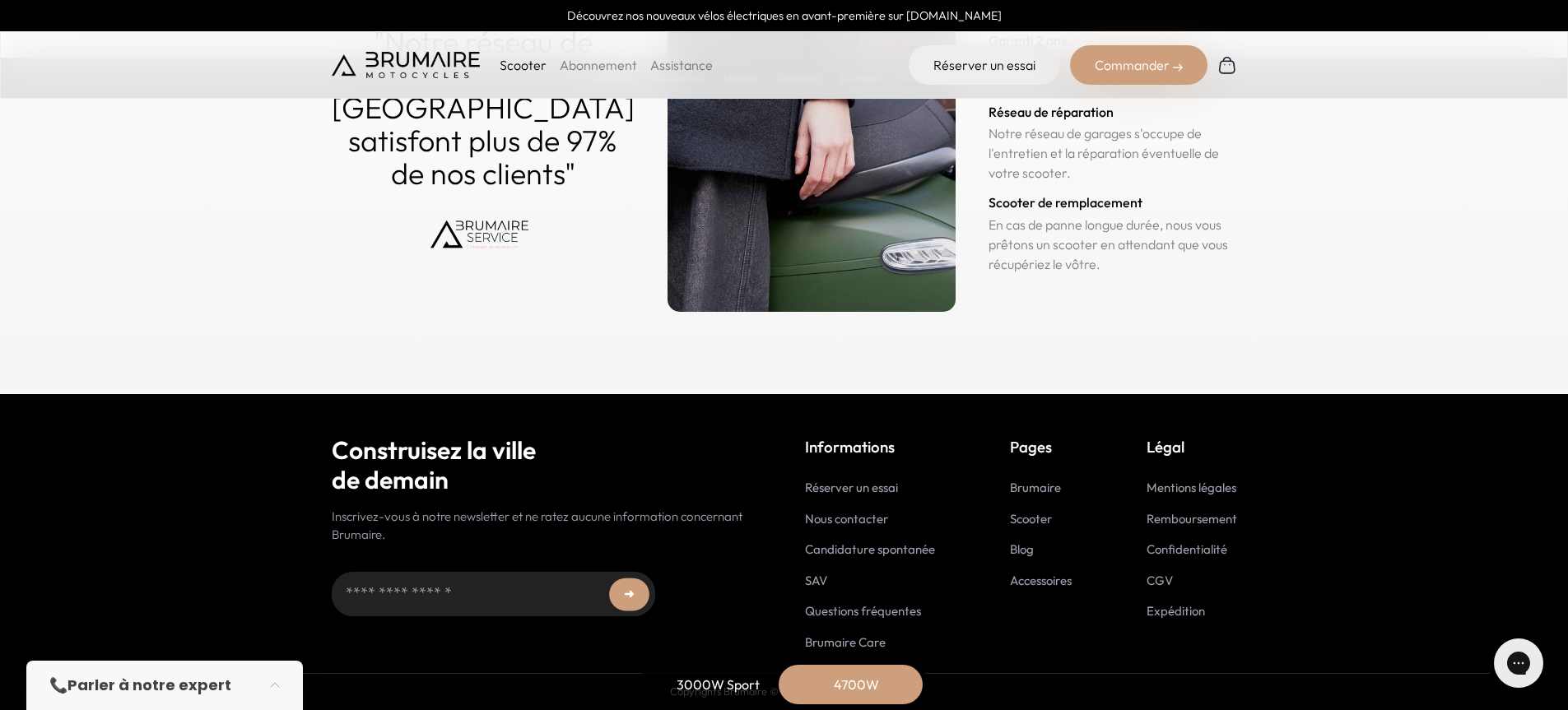
click at [1028, 489] on link "Brumaire" at bounding box center [1035, 488] width 51 height 15
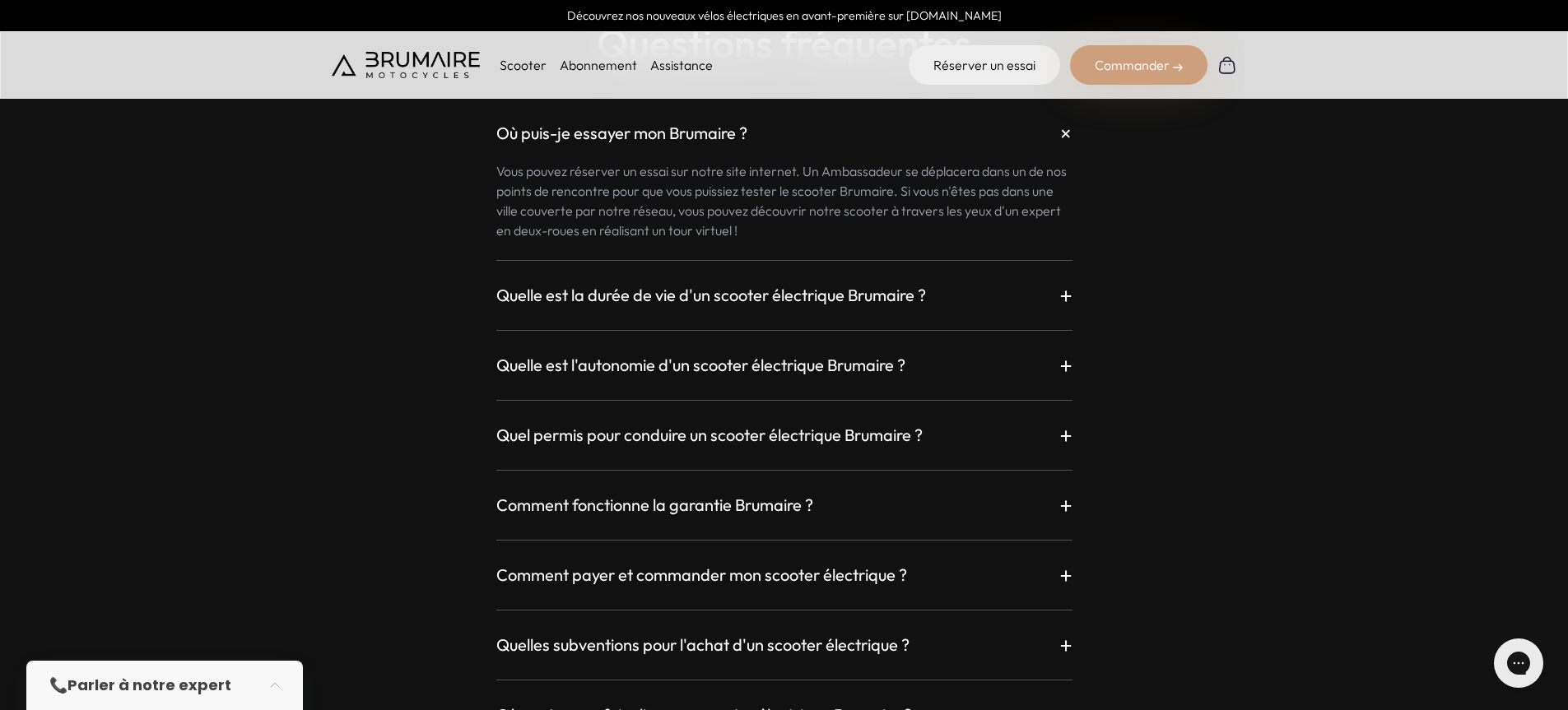
scroll to position [4446, 0]
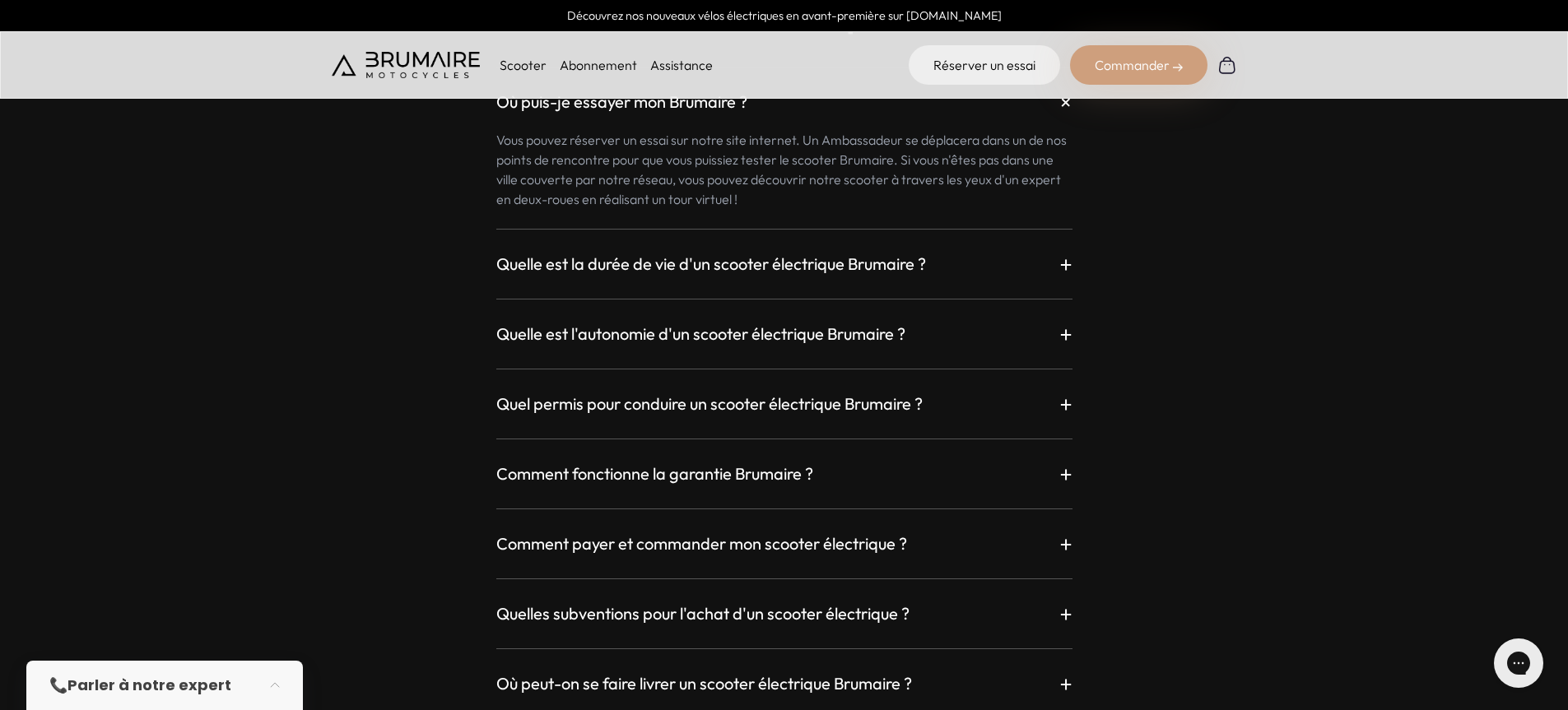
click at [1066, 265] on p "+" at bounding box center [1066, 264] width 13 height 30
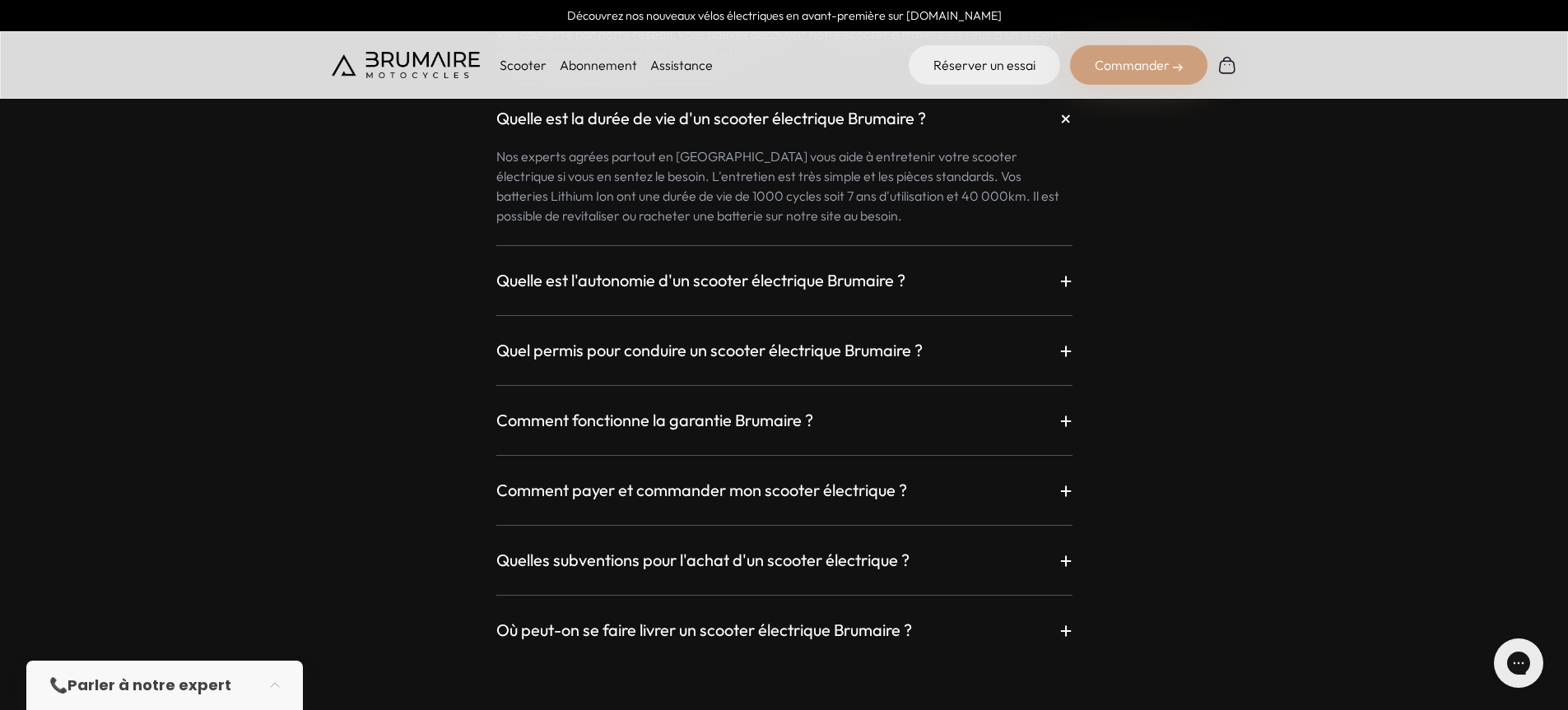
scroll to position [4610, 0]
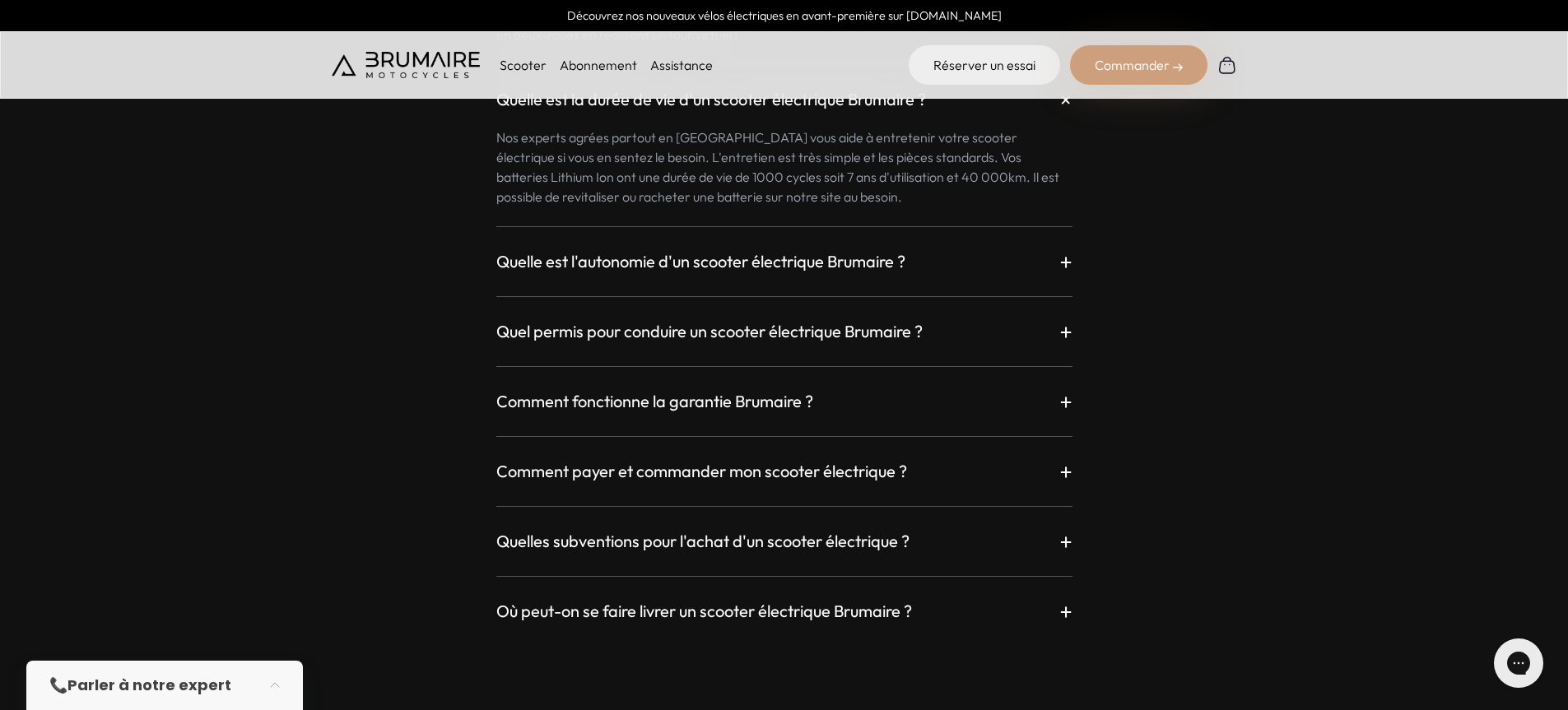
click at [874, 331] on h3 "Quel permis pour conduire un scooter électrique Brumaire ?" at bounding box center [709, 332] width 426 height 23
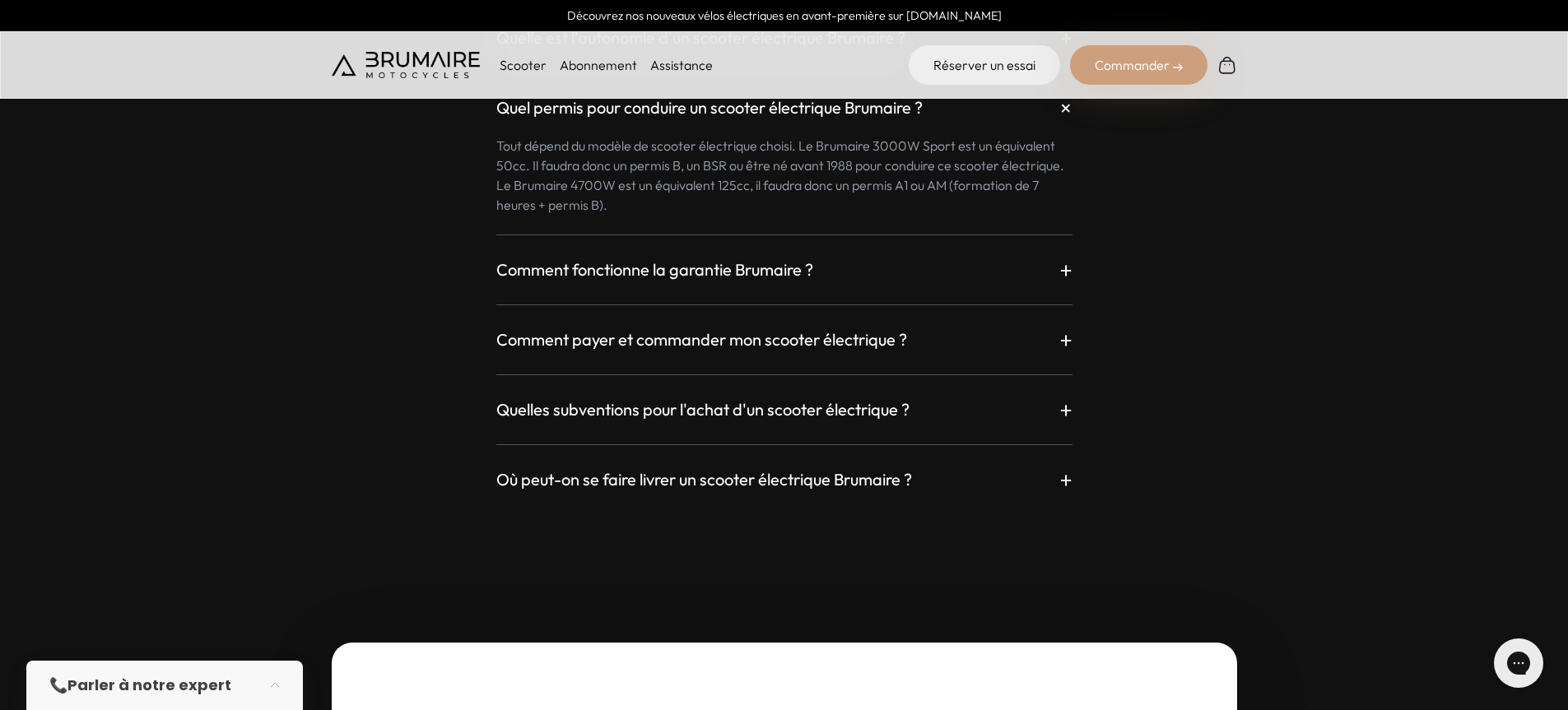
scroll to position [4857, 0]
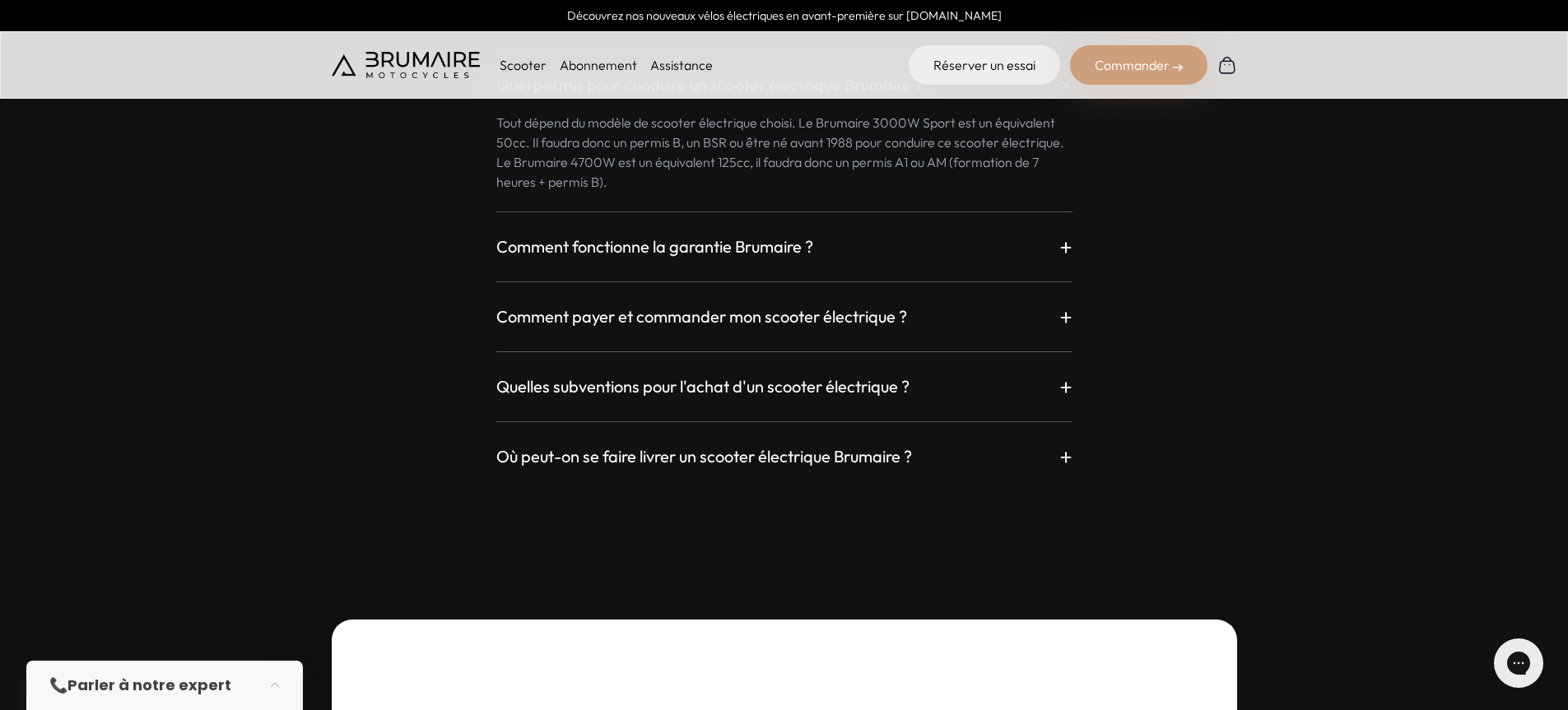
click at [699, 255] on h3 "Comment fonctionne la garantie Brumaire ?" at bounding box center [654, 247] width 317 height 23
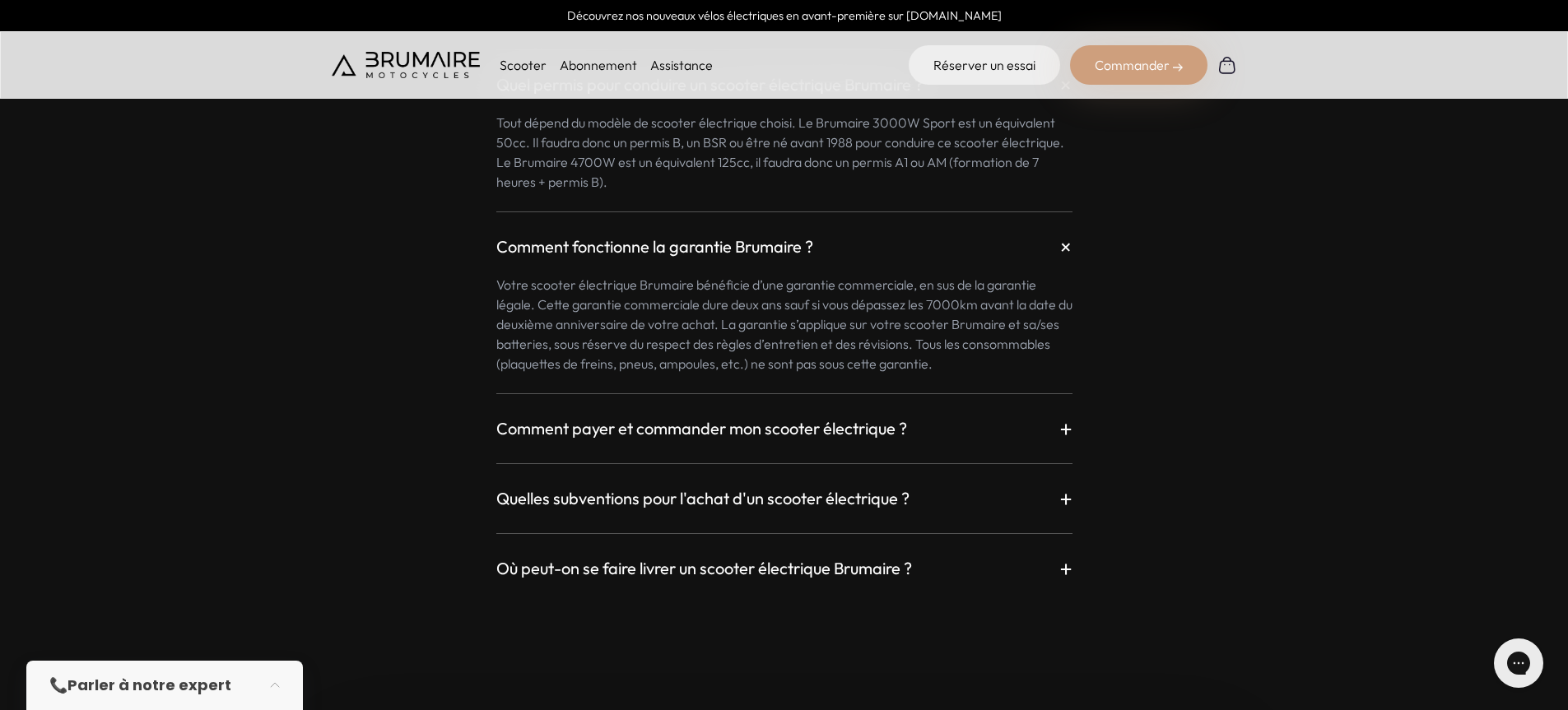
drag, startPoint x: 714, startPoint y: 330, endPoint x: 1108, endPoint y: 343, distance: 394.2
click at [1108, 343] on div "Où puis-je essayer mon Brumaire ? + Vous pouvez réserver un essai sur notre sit…" at bounding box center [784, 109] width 905 height 948
click at [782, 497] on h3 "Quelles subventions pour l'achat d'un scooter électrique ?" at bounding box center [703, 498] width 413 height 23
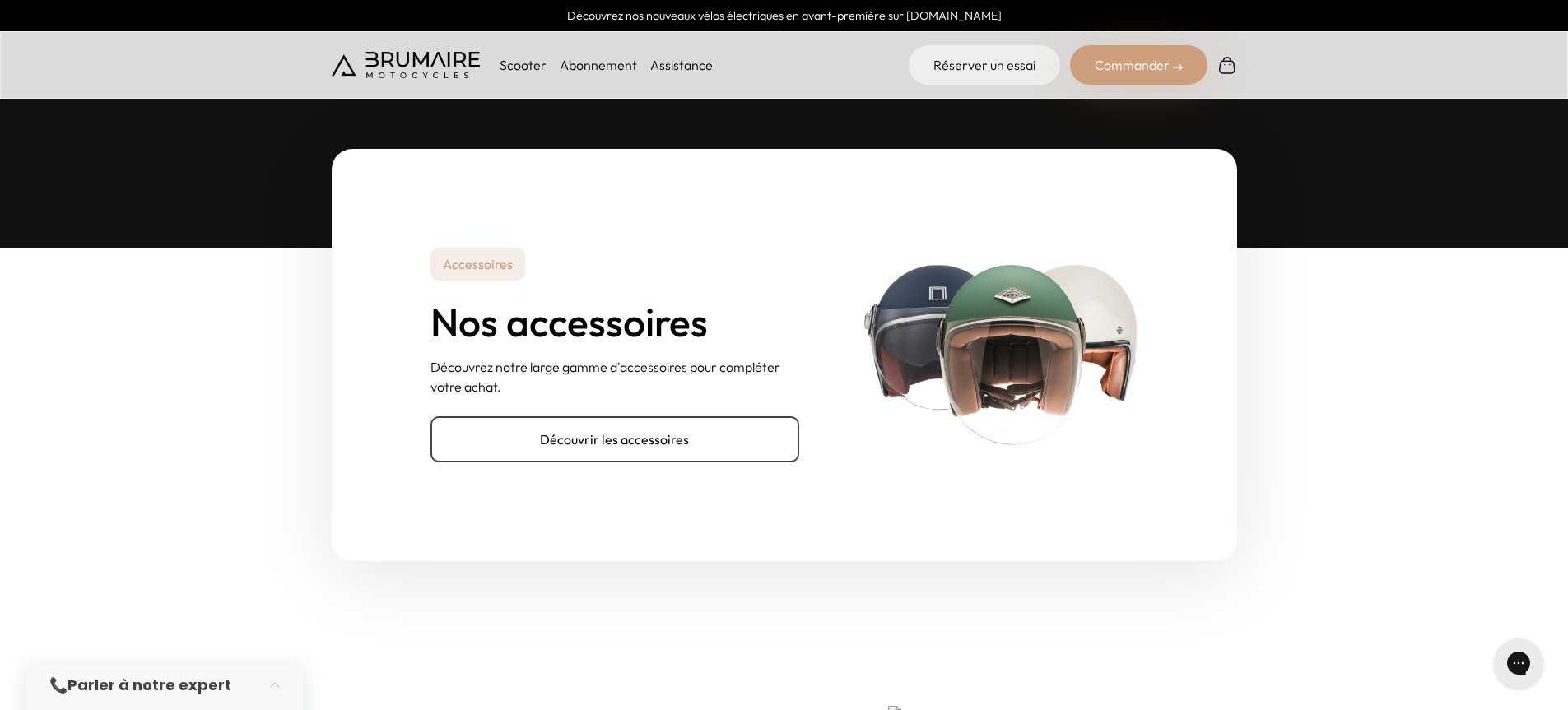
scroll to position [5598, 0]
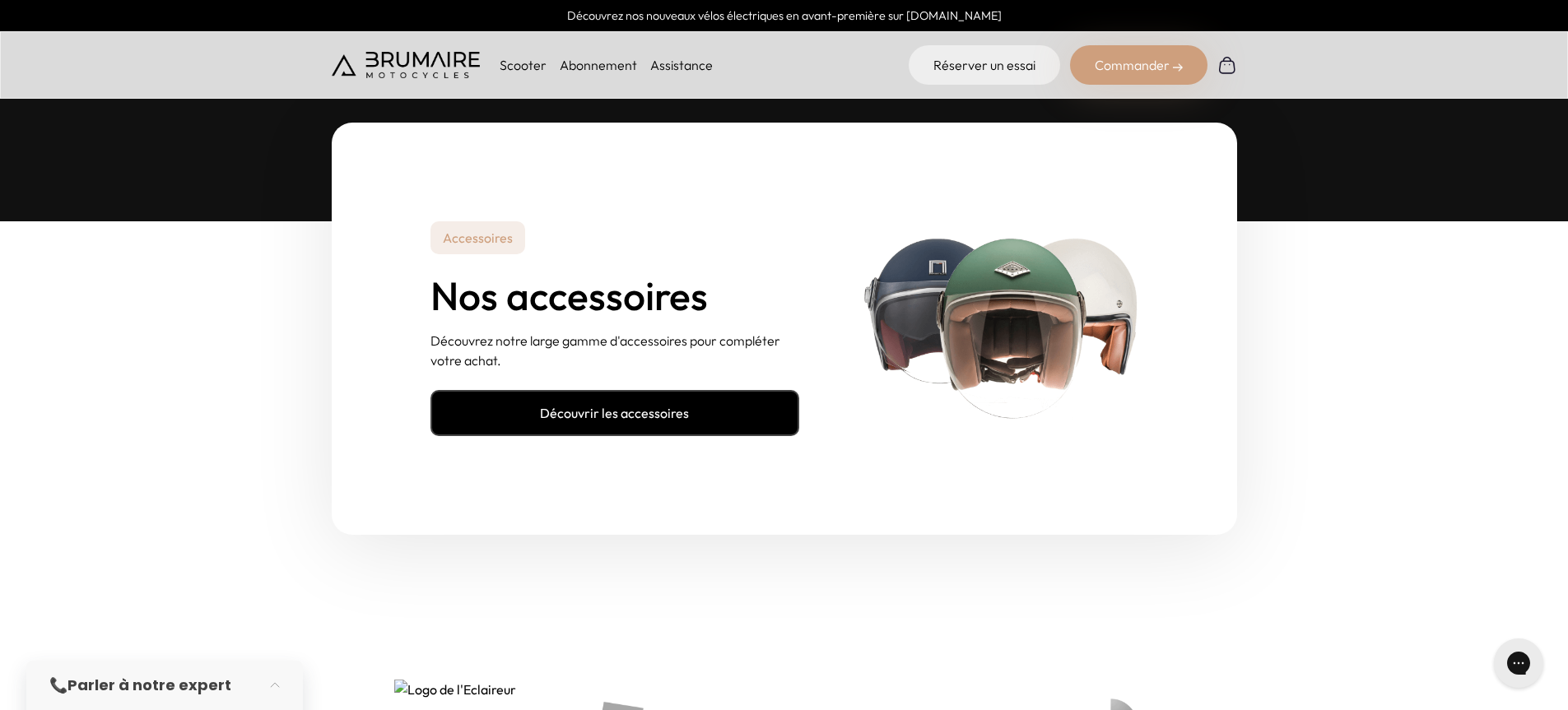
click at [686, 416] on link "Découvrir les accessoires" at bounding box center [614, 413] width 369 height 46
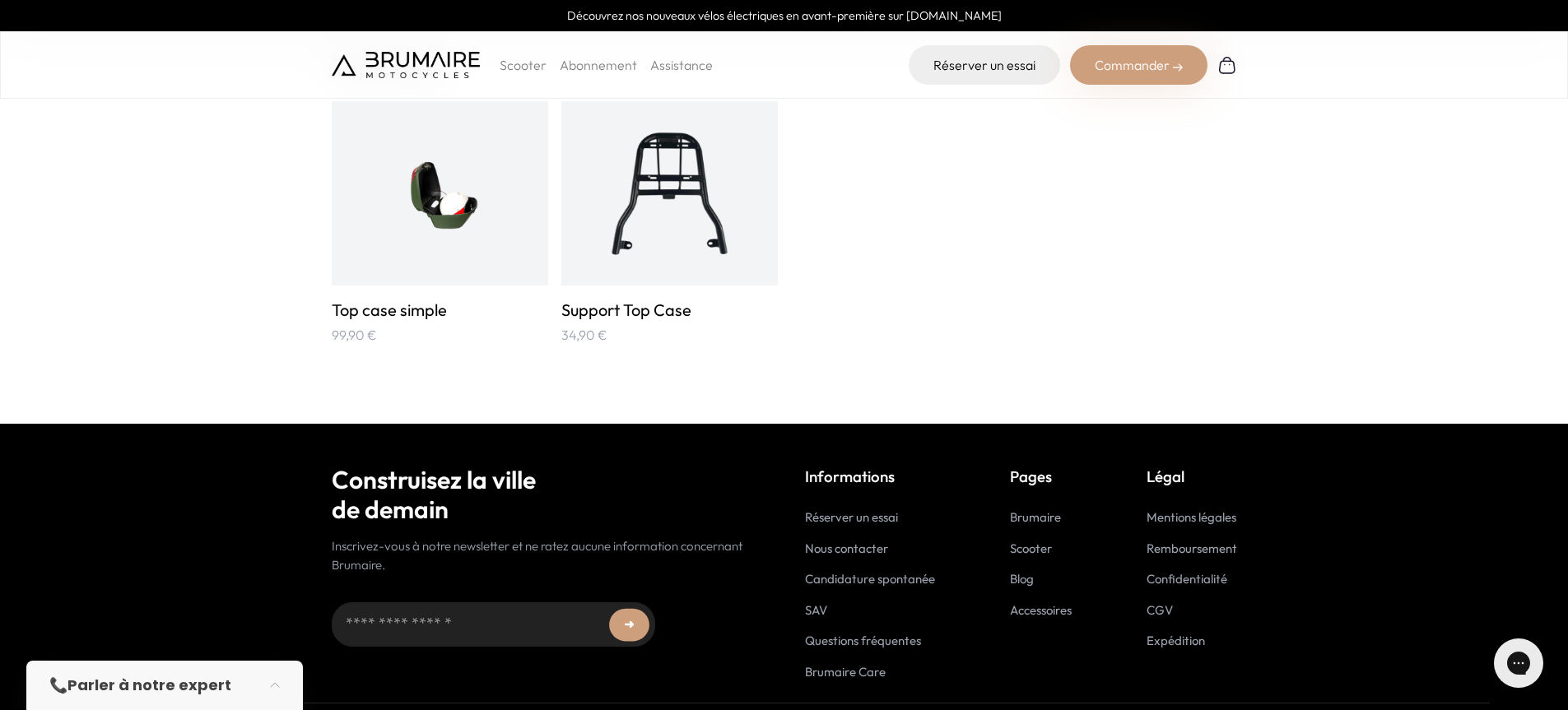
scroll to position [2881, 0]
